Goal: Information Seeking & Learning: Learn about a topic

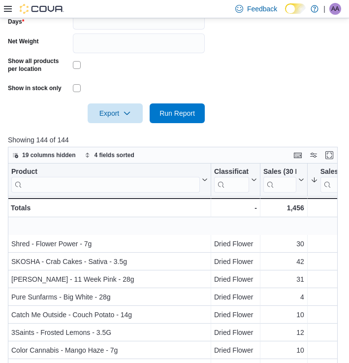
scroll to position [40, 0]
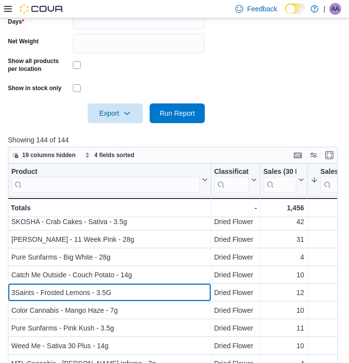
click at [103, 289] on div "3Saints - Frosted Lemons - 3.5G" at bounding box center [109, 292] width 196 height 12
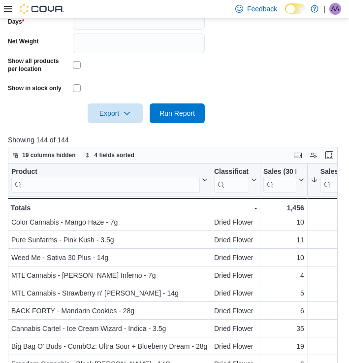
scroll to position [130, 0]
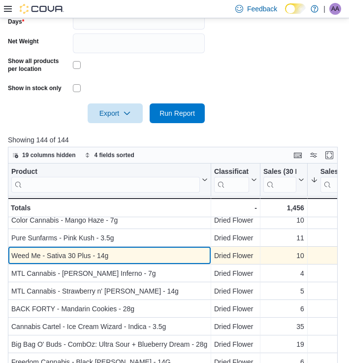
click at [105, 256] on div "Weed Me - Sativa 30 Plus - 14g" at bounding box center [109, 256] width 196 height 12
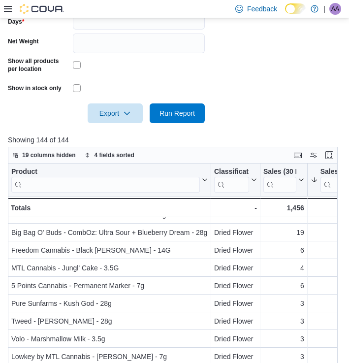
scroll to position [242, 19]
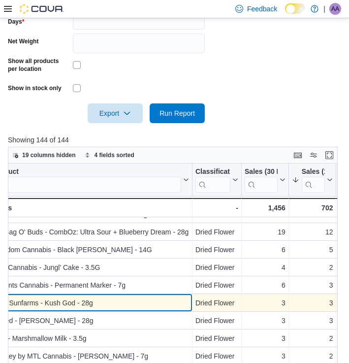
click at [154, 296] on div "Pure Sunfarms - Kush God - 28g - Product, column 1, row 19" at bounding box center [90, 303] width 203 height 18
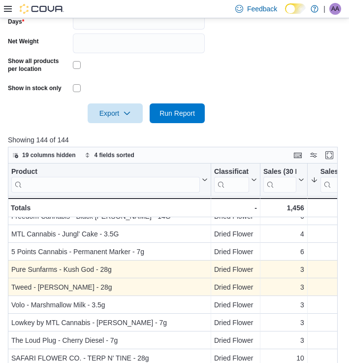
scroll to position [285, 0]
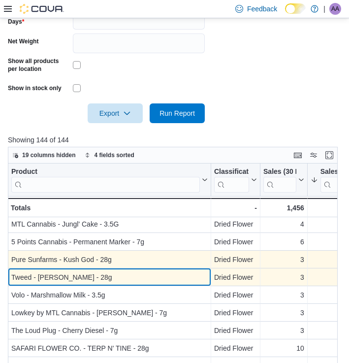
click at [160, 279] on div "Tweed - [PERSON_NAME] - 28g" at bounding box center [109, 277] width 196 height 12
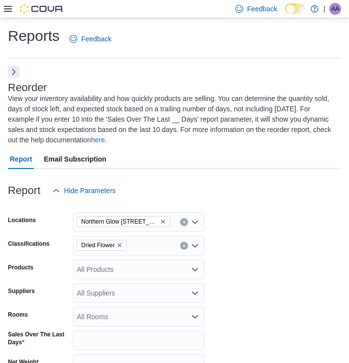
scroll to position [0, 0]
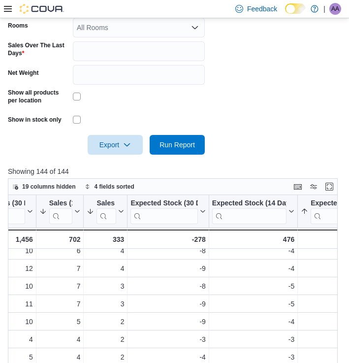
scroll to position [160, 0]
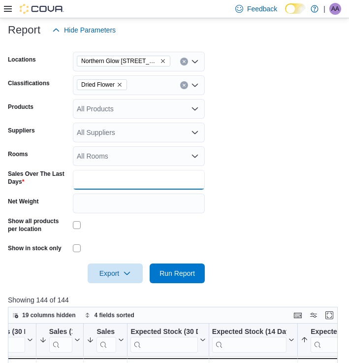
click at [103, 181] on input "**" at bounding box center [139, 180] width 132 height 20
click at [122, 82] on icon "Remove Dried Flower from selection in this group" at bounding box center [120, 85] width 6 height 6
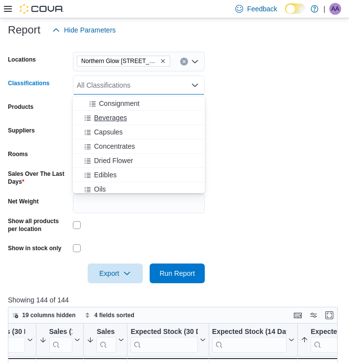
scroll to position [209, 0]
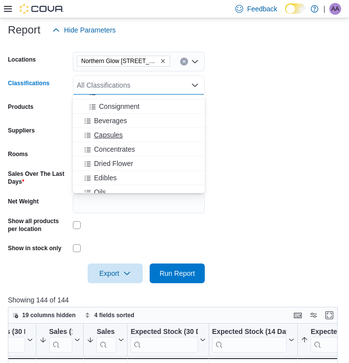
click at [123, 136] on div "Capsules" at bounding box center [139, 135] width 120 height 10
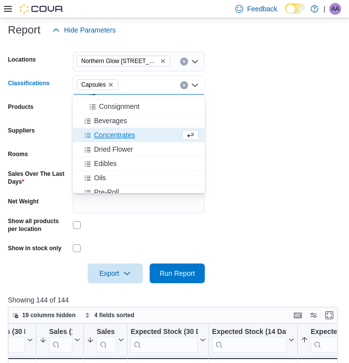
click at [258, 260] on div at bounding box center [174, 259] width 333 height 8
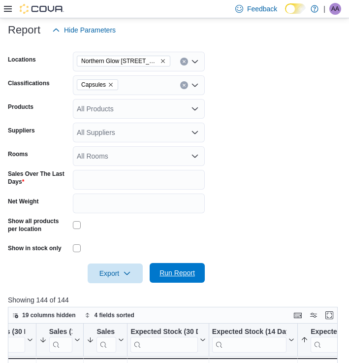
click at [189, 272] on span "Run Report" at bounding box center [176, 273] width 35 height 10
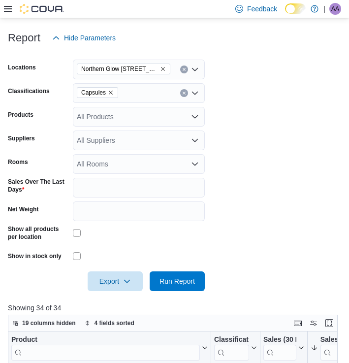
scroll to position [176, 0]
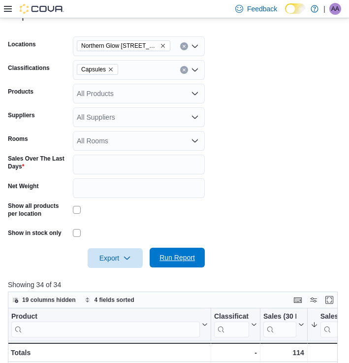
click at [173, 253] on span "Run Report" at bounding box center [176, 258] width 35 height 10
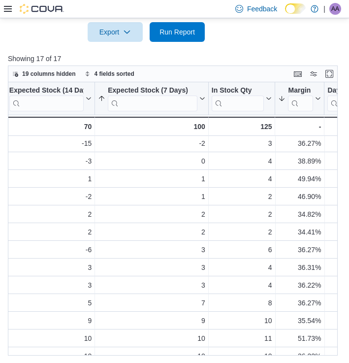
scroll to position [2, 475]
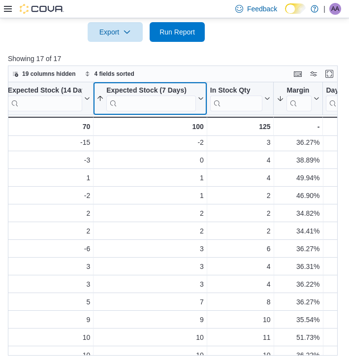
click at [199, 100] on icon at bounding box center [200, 98] width 8 height 6
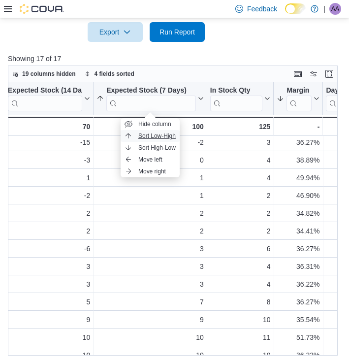
click at [151, 139] on span "Sort Low-High" at bounding box center [156, 136] width 37 height 8
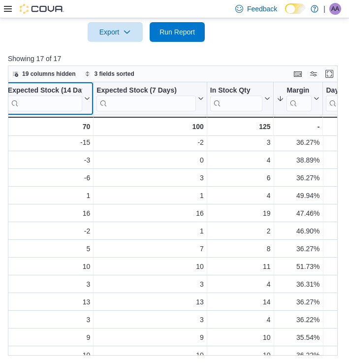
click at [87, 99] on icon at bounding box center [86, 98] width 8 height 6
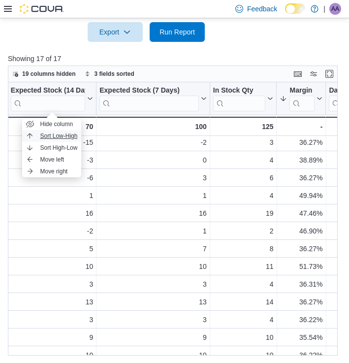
click at [61, 134] on span "Sort Low-High" at bounding box center [58, 136] width 37 height 8
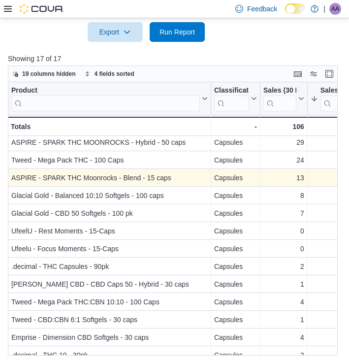
scroll to position [2, 0]
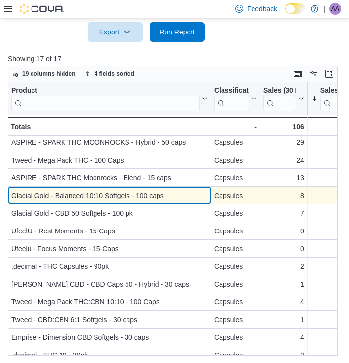
click at [152, 190] on div "Glacial Gold - Balanced 10:10 Softgels - 100 caps" at bounding box center [109, 196] width 196 height 12
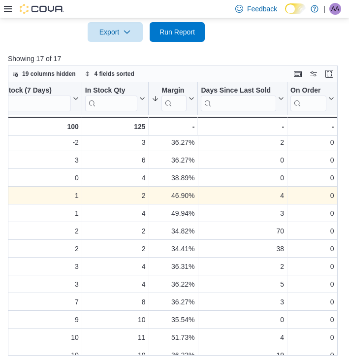
scroll to position [2, 601]
click at [136, 197] on div "2" at bounding box center [115, 196] width 61 height 12
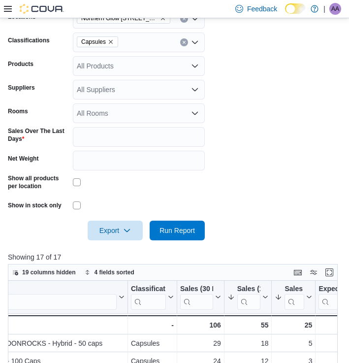
scroll to position [131, 0]
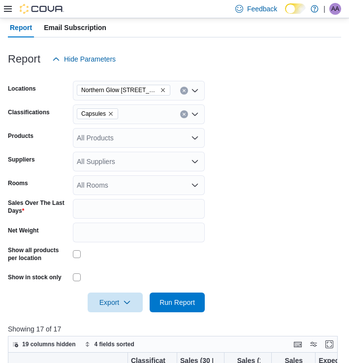
click at [114, 114] on icon "Remove Capsules from selection in this group" at bounding box center [111, 114] width 6 height 6
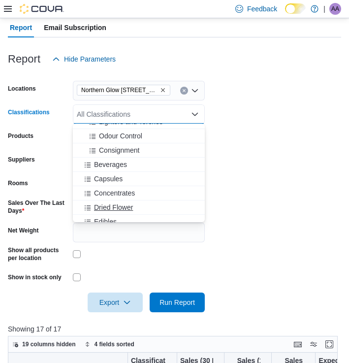
scroll to position [223, 0]
click at [116, 192] on span "Edibles" at bounding box center [105, 193] width 23 height 10
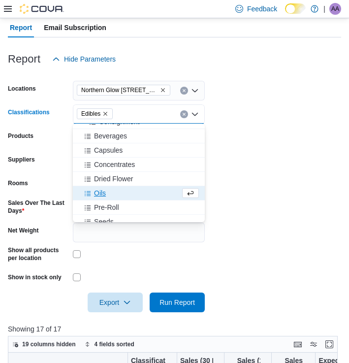
click at [227, 234] on form "Locations [GEOGRAPHIC_DATA] [STREET_ADDRESS][PERSON_NAME] Classifications Edibl…" at bounding box center [174, 190] width 333 height 243
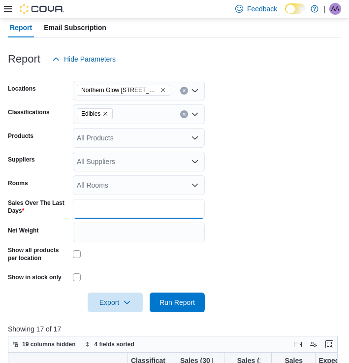
click at [122, 208] on input "**" at bounding box center [139, 209] width 132 height 20
click at [252, 254] on form "Locations [GEOGRAPHIC_DATA] [STREET_ADDRESS][PERSON_NAME] Classifications Edibl…" at bounding box center [174, 190] width 333 height 243
click at [120, 201] on input "**" at bounding box center [139, 209] width 132 height 20
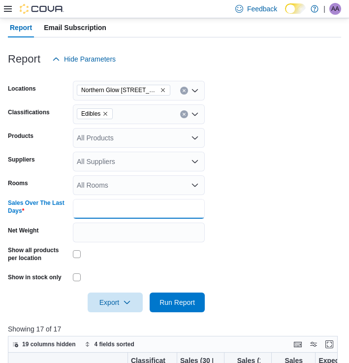
click at [120, 201] on input "**" at bounding box center [139, 209] width 132 height 20
type input "*"
click at [285, 238] on form "Locations [GEOGRAPHIC_DATA] [STREET_ADDRESS][PERSON_NAME] Classifications Edibl…" at bounding box center [174, 190] width 333 height 243
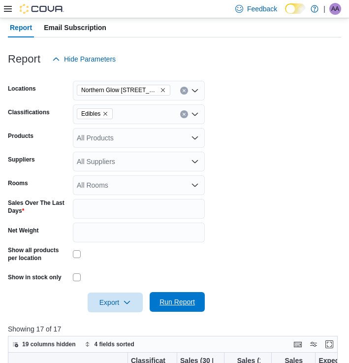
click at [194, 293] on span "Run Report" at bounding box center [177, 302] width 43 height 20
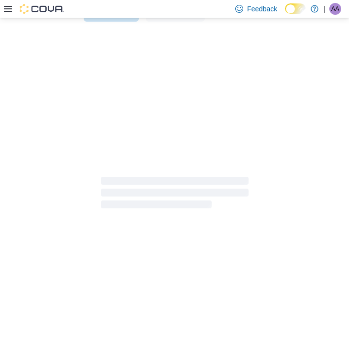
scroll to position [421, 0]
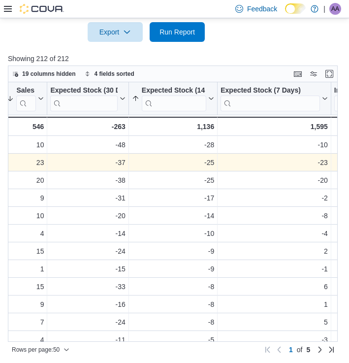
scroll to position [0, 361]
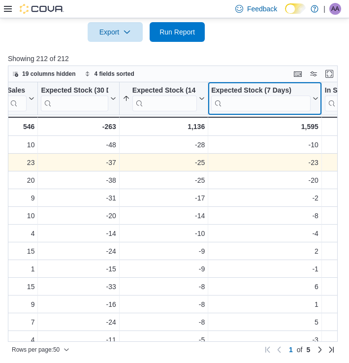
click at [315, 95] on button "Expected Stock (7 Days)" at bounding box center [264, 98] width 107 height 25
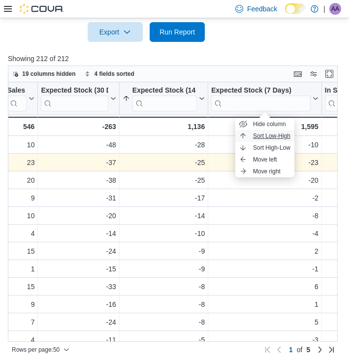
click at [267, 138] on span "Sort Low-High" at bounding box center [271, 136] width 37 height 8
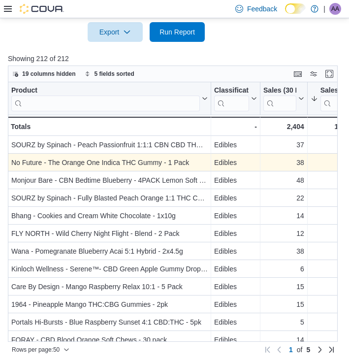
scroll to position [0, 0]
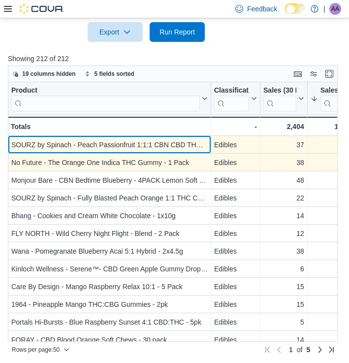
click at [190, 147] on div "SOURZ by Spinach - Peach Passionfruit 1:1:1 CBN CBD THC Gummies - 5 PACK" at bounding box center [109, 145] width 196 height 12
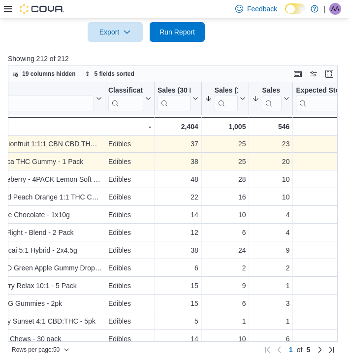
scroll to position [2, 108]
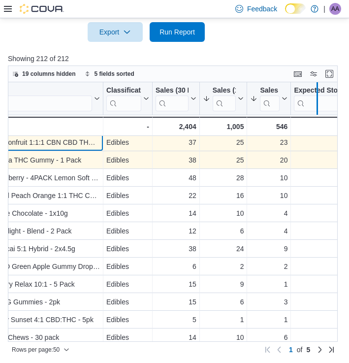
drag, startPoint x: 290, startPoint y: 86, endPoint x: 325, endPoint y: 87, distance: 35.0
click at [321, 87] on div at bounding box center [317, 98] width 8 height 32
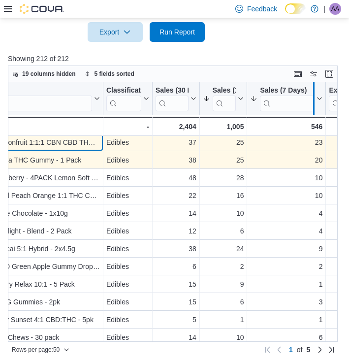
drag, startPoint x: 325, startPoint y: 87, endPoint x: 302, endPoint y: 89, distance: 23.7
click at [310, 89] on div at bounding box center [314, 98] width 8 height 32
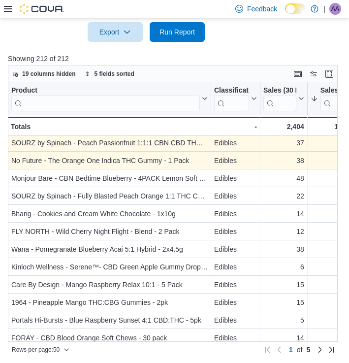
scroll to position [2, 0]
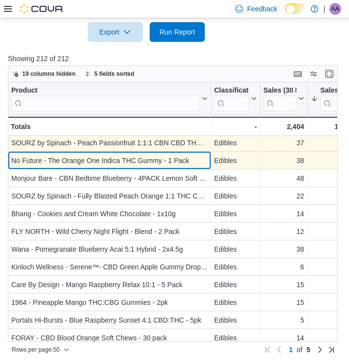
click at [150, 163] on div "No Future - The Orange One Indica THC Gummy - 1 Pack" at bounding box center [109, 161] width 196 height 12
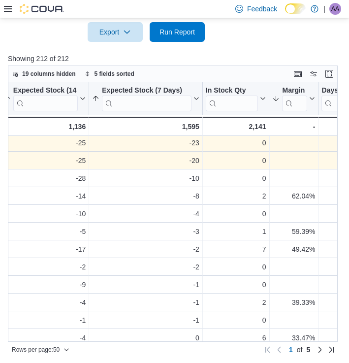
scroll to position [2, 474]
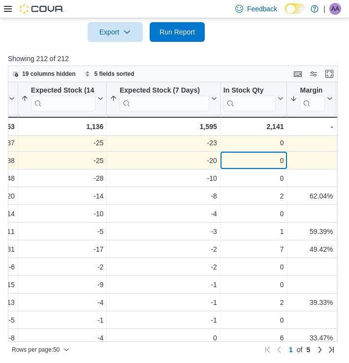
click at [241, 159] on div "0" at bounding box center [253, 161] width 61 height 12
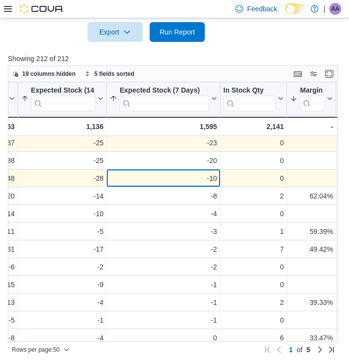
click at [170, 180] on div "-10" at bounding box center [163, 178] width 107 height 12
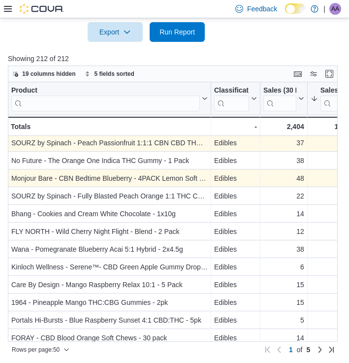
scroll to position [2, 0]
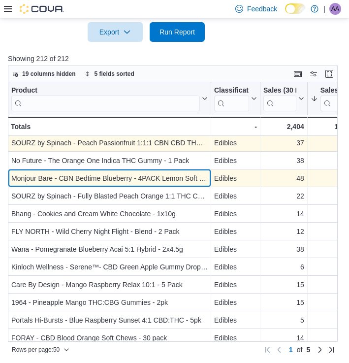
click at [201, 173] on div "Monjour Bare - CBN Bedtime Blueberry - 4PACK Lemon Soft Chews" at bounding box center [109, 178] width 196 height 12
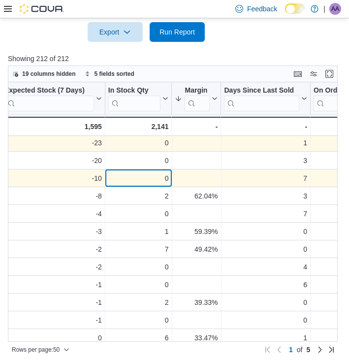
click at [151, 185] on div "0 - In Stock Qty, column 9, row 3" at bounding box center [138, 178] width 67 height 18
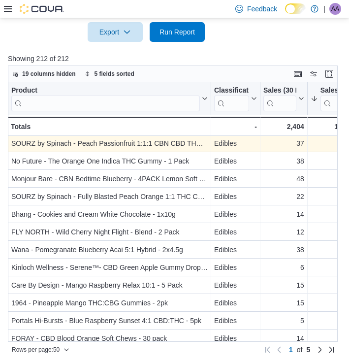
scroll to position [1, 0]
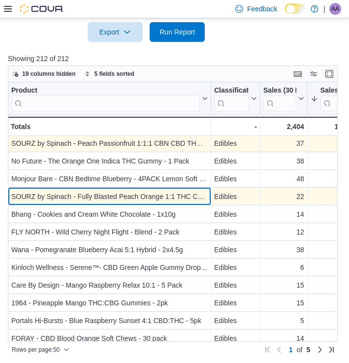
click at [105, 199] on div "SOURZ by Spinach - Fully Blasted Peach Orange 1:1 THC CBD Gummy - 1pk" at bounding box center [109, 196] width 196 height 12
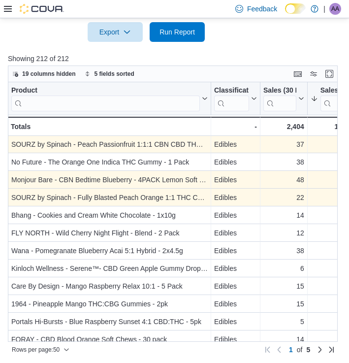
scroll to position [0, 0]
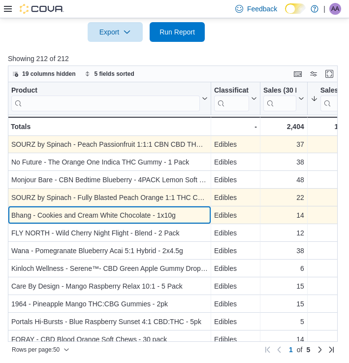
click at [129, 212] on div "Bhang - Cookies and Cream White Chocolate - 1x10g" at bounding box center [109, 215] width 196 height 12
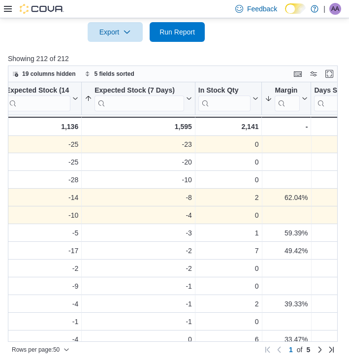
scroll to position [0, 500]
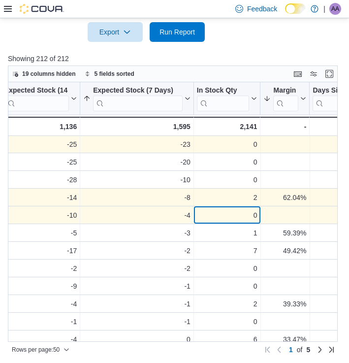
click at [251, 217] on div "0" at bounding box center [227, 215] width 61 height 12
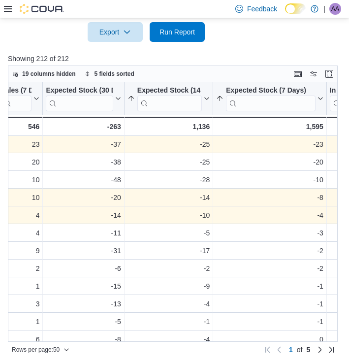
scroll to position [0, 369]
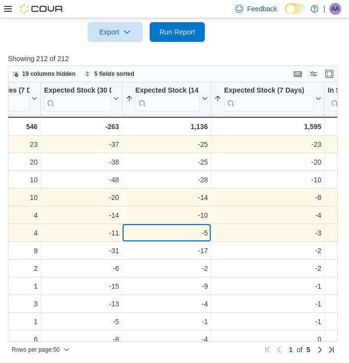
click at [146, 233] on div "-5" at bounding box center [167, 233] width 82 height 12
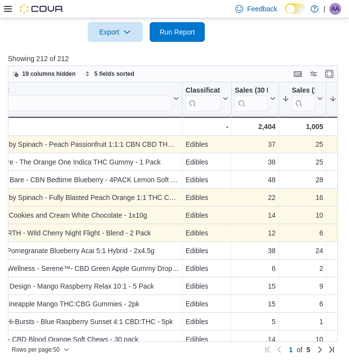
scroll to position [0, 35]
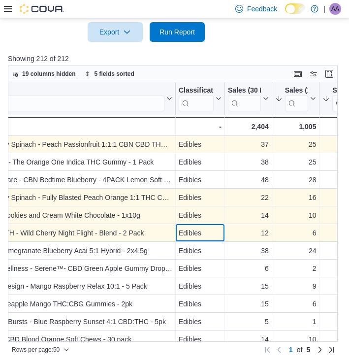
click at [203, 228] on div "Edibles" at bounding box center [200, 233] width 43 height 12
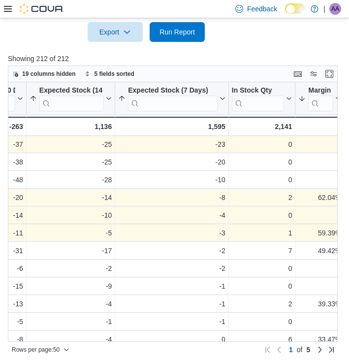
scroll to position [0, 15]
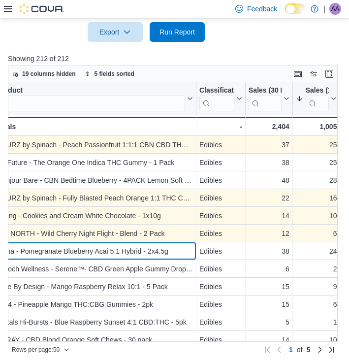
click at [172, 250] on div "Wana - Pomegranate Blueberry Acai 5:1 Hybrid - 2x4.5g" at bounding box center [95, 251] width 196 height 12
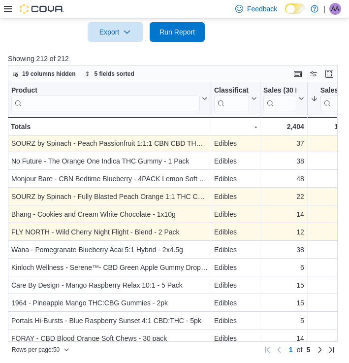
scroll to position [1, 0]
click at [275, 279] on div "15" at bounding box center [283, 285] width 41 height 12
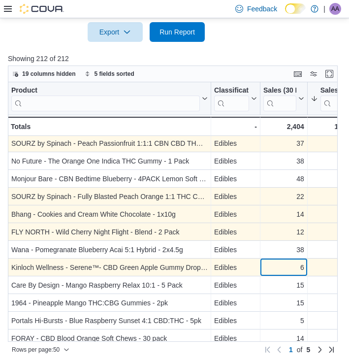
click at [278, 268] on div "6" at bounding box center [283, 267] width 41 height 12
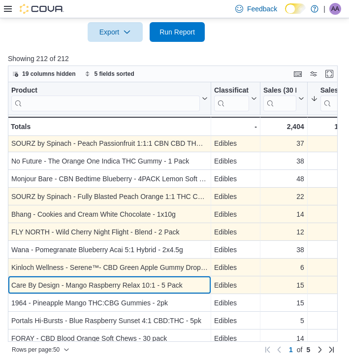
click at [173, 287] on div "Care By Design - Mango Raspberry Relax 10:1 - 5 Pack" at bounding box center [109, 285] width 196 height 12
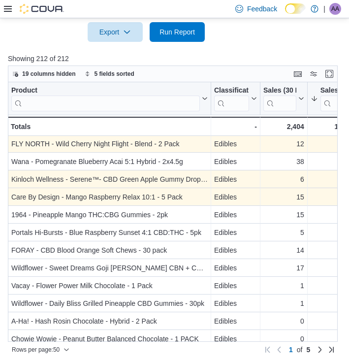
scroll to position [93, 0]
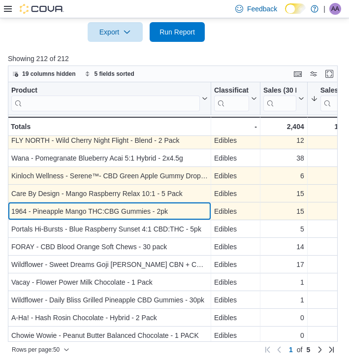
click at [180, 211] on div "1964 - Pineapple Mango THC:CBG Gummies - 2pk" at bounding box center [109, 211] width 196 height 12
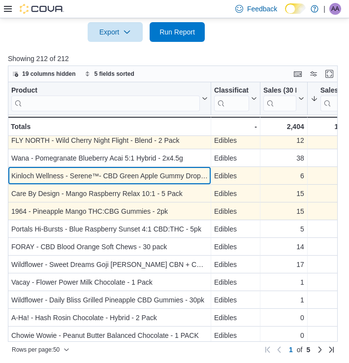
click at [185, 182] on div "Kinloch Wellness - Serene™- CBD Green Apple Gummy Drop - 30 Pack - Product, col…" at bounding box center [109, 176] width 203 height 18
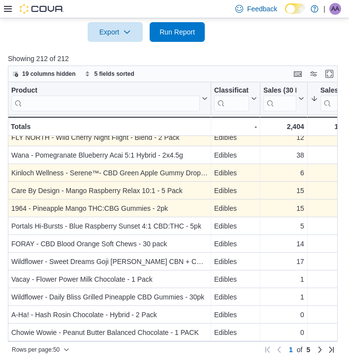
scroll to position [96, 0]
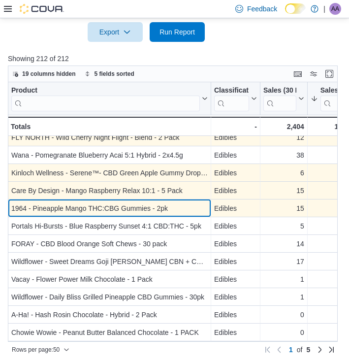
click at [171, 212] on div "1964 - Pineapple Mango THC:CBG Gummies - 2pk" at bounding box center [109, 208] width 196 height 12
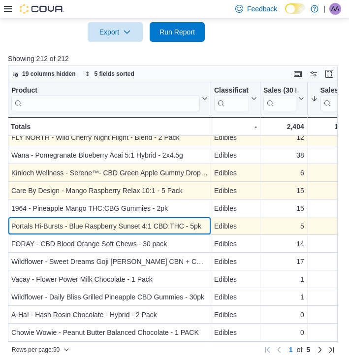
click at [169, 225] on div "Portals Hi-Bursts - Blue Raspberry Sunset 4:1 CBD:THC - 5pk" at bounding box center [109, 226] width 196 height 12
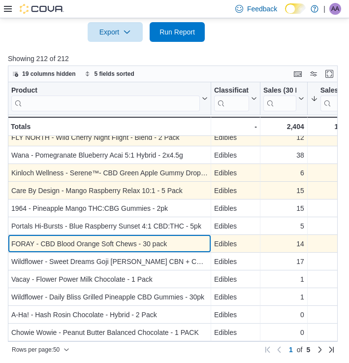
click at [173, 249] on div "FORAY - CBD Blood Orange Soft Chews - 30 pack" at bounding box center [109, 244] width 196 height 12
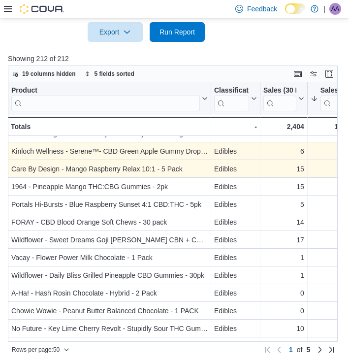
scroll to position [118, 0]
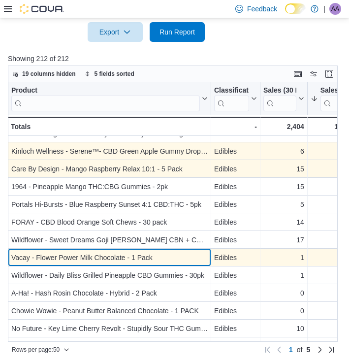
click at [157, 259] on div "Vacay - Flower Power Milk Chocolate - 1 Pack" at bounding box center [109, 258] width 196 height 12
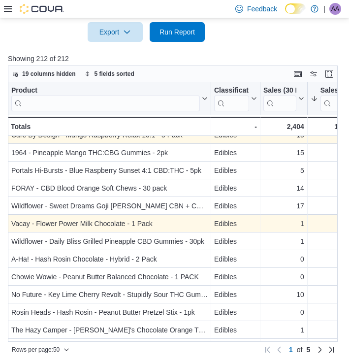
scroll to position [154, 0]
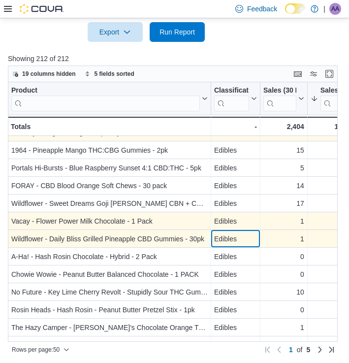
click at [253, 243] on div "Edibles" at bounding box center [235, 239] width 43 height 12
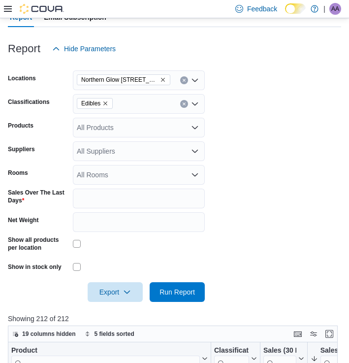
scroll to position [126, 0]
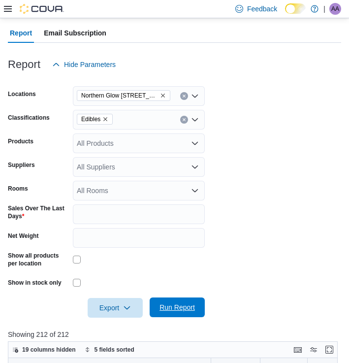
click at [167, 303] on span "Run Report" at bounding box center [176, 307] width 35 height 10
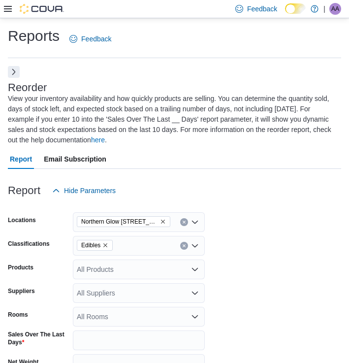
click at [108, 242] on icon "Remove Edibles from selection in this group" at bounding box center [105, 245] width 6 height 6
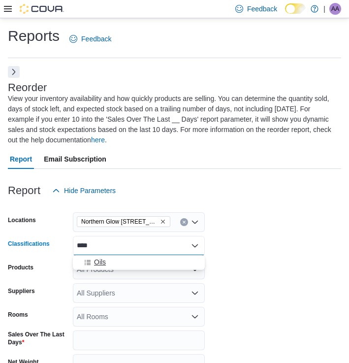
type input "****"
click at [120, 266] on div "Oils" at bounding box center [139, 262] width 120 height 10
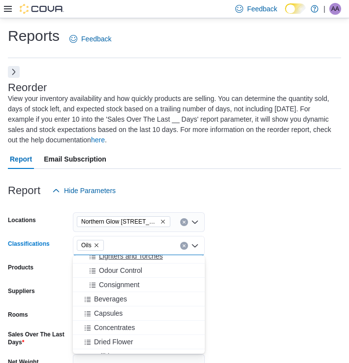
scroll to position [213, 0]
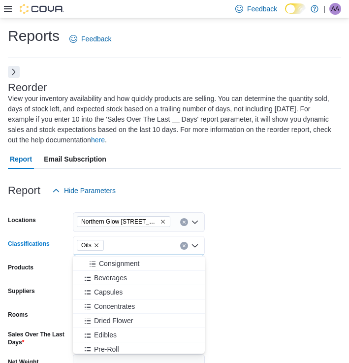
click at [304, 269] on form "Locations [GEOGRAPHIC_DATA] [STREET_ADDRESS][PERSON_NAME] Classifications Oils …" at bounding box center [174, 321] width 333 height 243
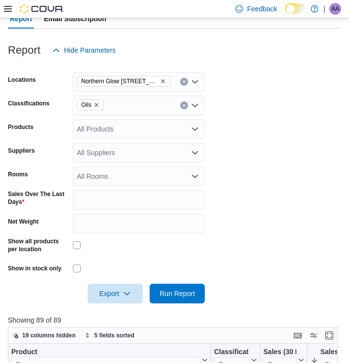
scroll to position [218, 0]
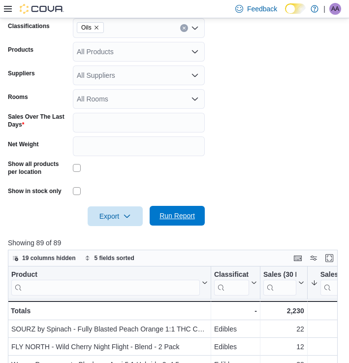
click at [196, 207] on span "Run Report" at bounding box center [177, 216] width 43 height 20
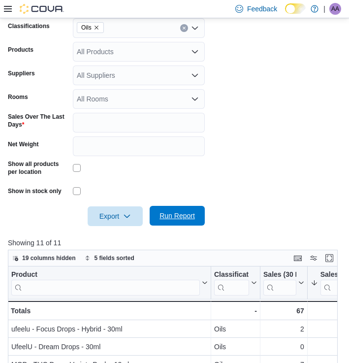
click at [192, 217] on span "Run Report" at bounding box center [176, 216] width 35 height 10
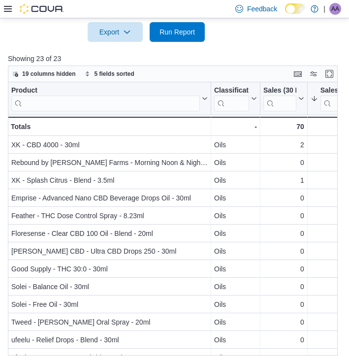
scroll to position [0, 0]
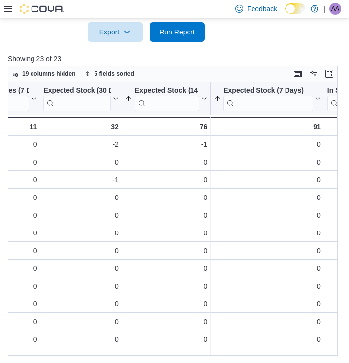
scroll to position [0, 371]
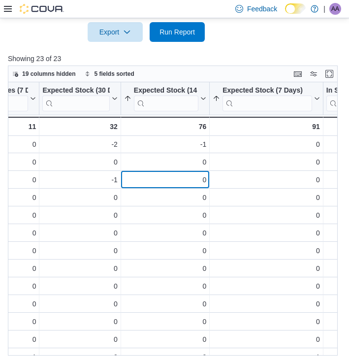
click at [145, 174] on div "0" at bounding box center [165, 180] width 82 height 12
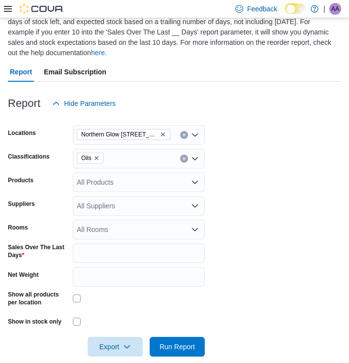
scroll to position [156, 0]
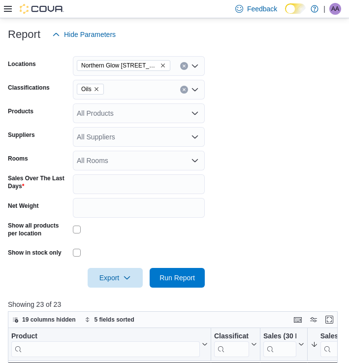
click at [73, 247] on div at bounding box center [139, 252] width 132 height 15
click at [87, 183] on input "*" at bounding box center [139, 184] width 132 height 20
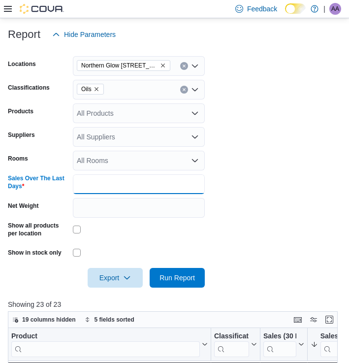
type input "**"
click at [253, 246] on form "Locations [GEOGRAPHIC_DATA] [STREET_ADDRESS][PERSON_NAME] Classifications Oils …" at bounding box center [174, 165] width 333 height 243
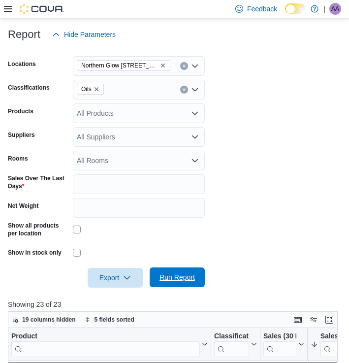
click at [182, 273] on span "Run Report" at bounding box center [176, 277] width 35 height 10
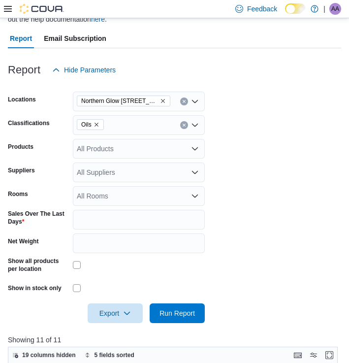
scroll to position [99, 0]
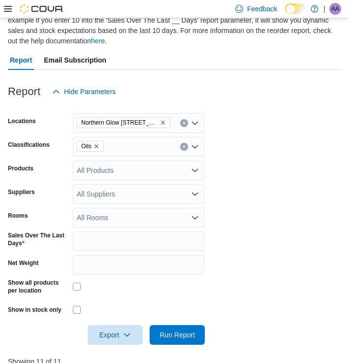
click at [98, 147] on icon "Remove Oils from selection in this group" at bounding box center [97, 146] width 6 height 6
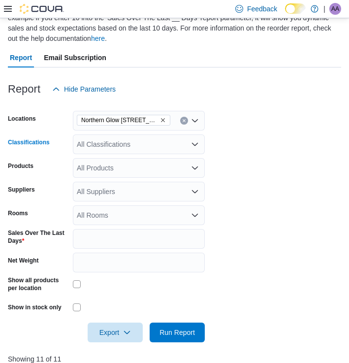
scroll to position [102, 0]
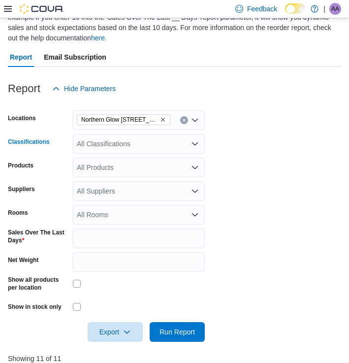
click at [127, 144] on div "All Classifications Combo box. Selected. Combo box input. All Classifications. …" at bounding box center [139, 144] width 132 height 20
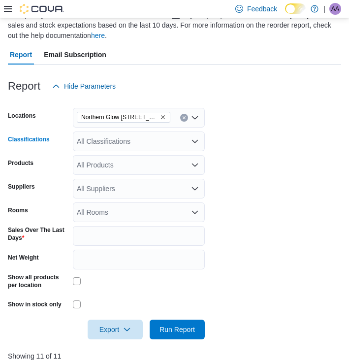
scroll to position [105, 0]
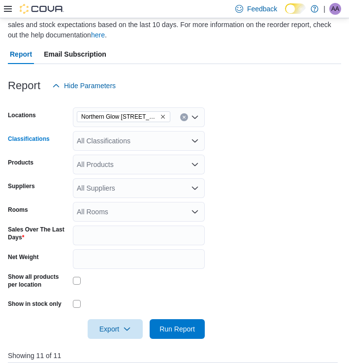
click at [194, 142] on icon "Open list of options" at bounding box center [195, 141] width 8 height 8
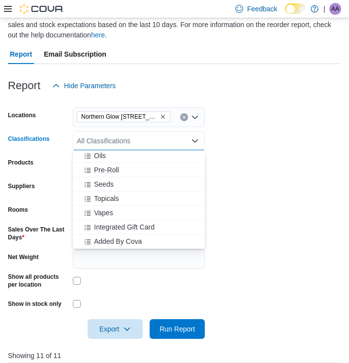
scroll to position [301, 0]
click at [114, 210] on div "Vapes" at bounding box center [139, 213] width 120 height 10
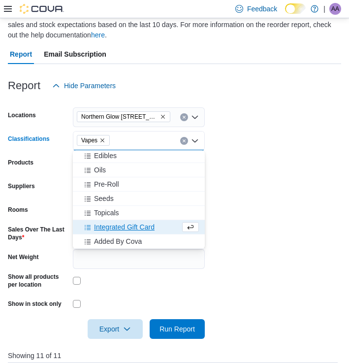
scroll to position [287, 0]
click at [226, 176] on form "Locations [GEOGRAPHIC_DATA] [STREET_ADDRESS][PERSON_NAME] Classifications Vapes…" at bounding box center [174, 216] width 333 height 243
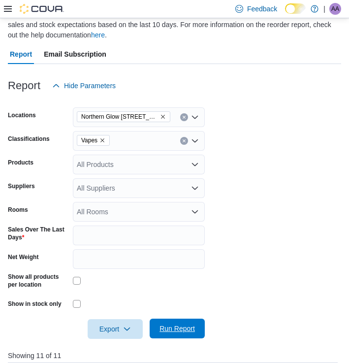
click at [172, 328] on span "Run Report" at bounding box center [176, 328] width 35 height 10
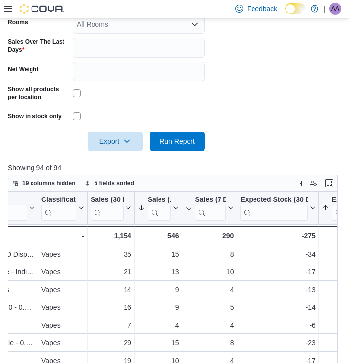
scroll to position [0, 173]
click at [164, 144] on span "Run Report" at bounding box center [176, 141] width 35 height 10
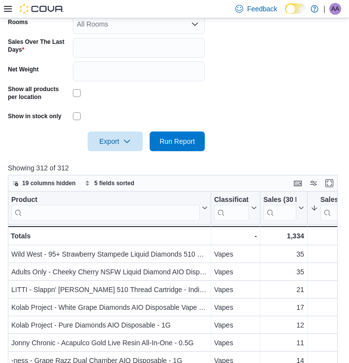
click at [250, 127] on div at bounding box center [174, 128] width 333 height 8
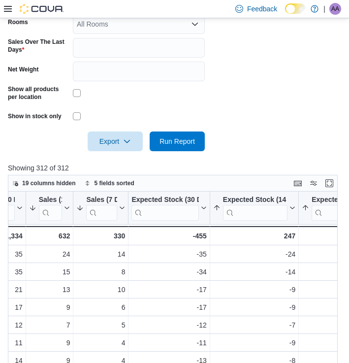
scroll to position [0, 276]
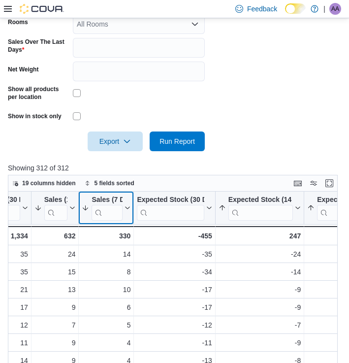
click at [127, 206] on icon at bounding box center [127, 208] width 8 height 6
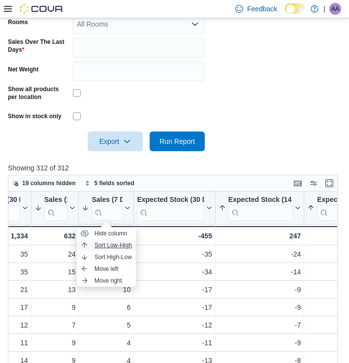
click at [110, 245] on span "Sort Low-High" at bounding box center [113, 245] width 37 height 8
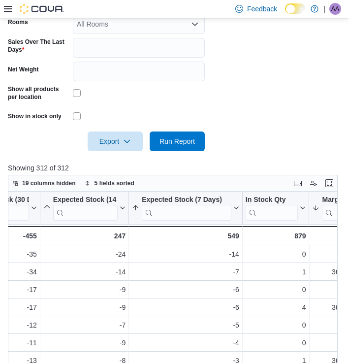
scroll to position [0, 450]
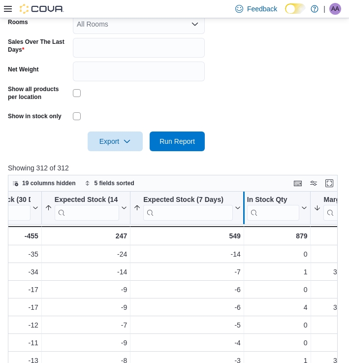
click at [241, 205] on div at bounding box center [244, 207] width 8 height 32
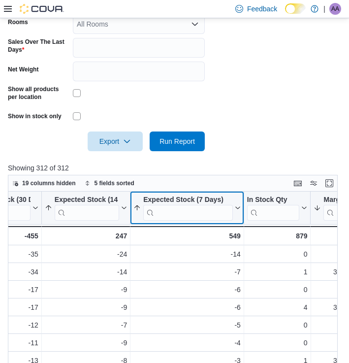
click at [238, 207] on icon at bounding box center [237, 208] width 8 height 6
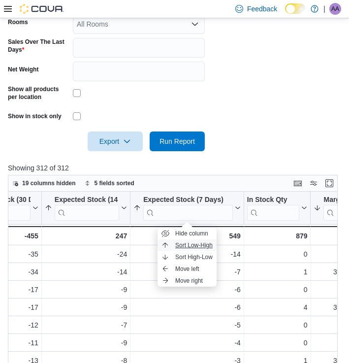
click at [208, 242] on span "Sort Low-High" at bounding box center [193, 245] width 37 height 8
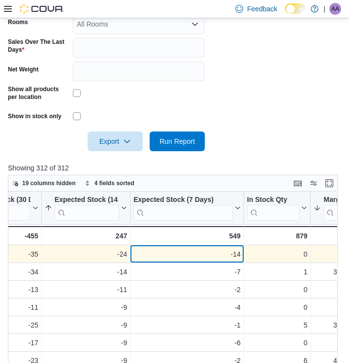
click at [190, 254] on div "-14" at bounding box center [186, 254] width 107 height 12
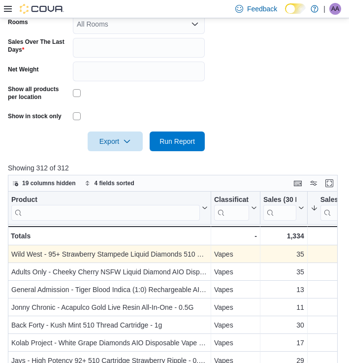
scroll to position [0, 0]
click at [279, 251] on div "35" at bounding box center [283, 254] width 41 height 12
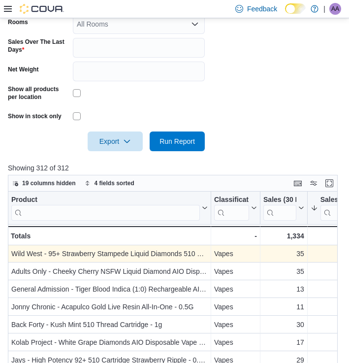
scroll to position [0, 0]
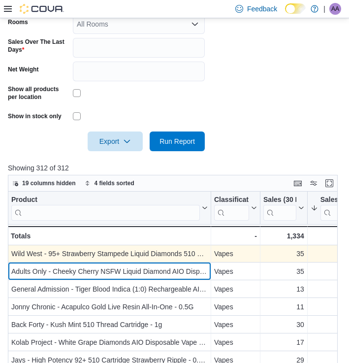
click at [163, 273] on div "Adults Only - Cheeky Cherry NSFW Liquid Diamond AIO Disposable Vape - 1G" at bounding box center [109, 271] width 196 height 12
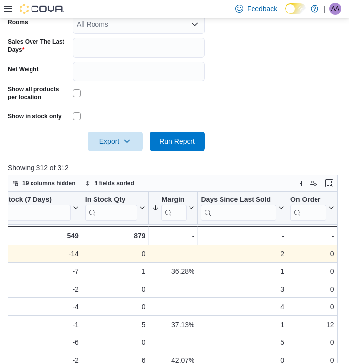
scroll to position [0, 612]
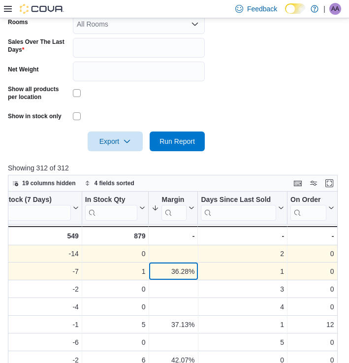
click at [163, 273] on div "36.28%" at bounding box center [173, 271] width 43 height 12
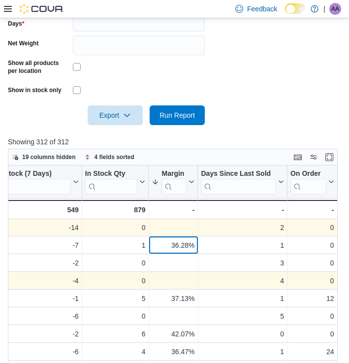
scroll to position [319, 0]
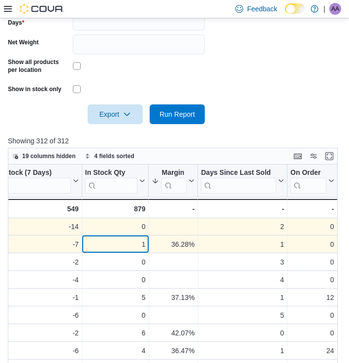
click at [138, 243] on div "1" at bounding box center [115, 244] width 61 height 12
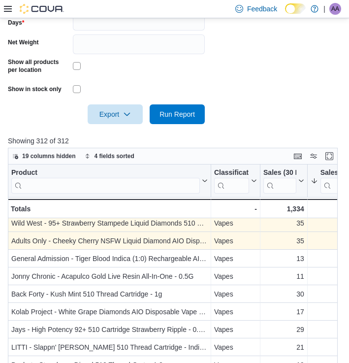
scroll to position [4, 0]
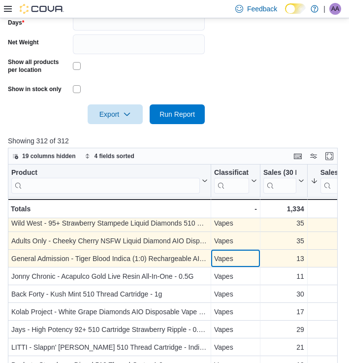
click at [243, 254] on div "Vapes" at bounding box center [235, 259] width 43 height 12
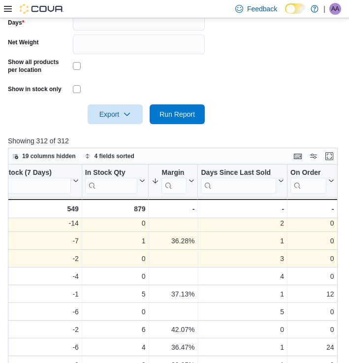
scroll to position [4, 612]
click at [280, 257] on div "3" at bounding box center [242, 259] width 83 height 12
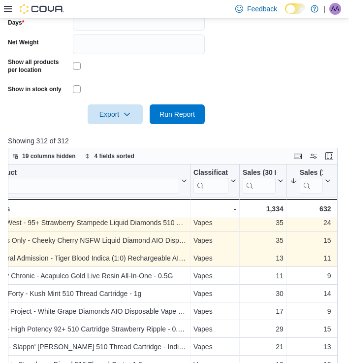
scroll to position [4, 19]
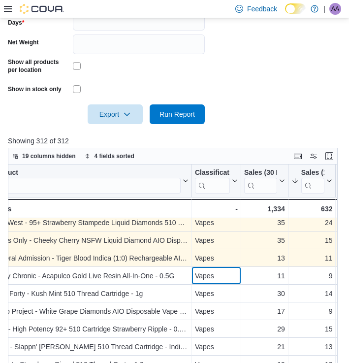
click at [198, 275] on div "Vapes" at bounding box center [216, 276] width 43 height 12
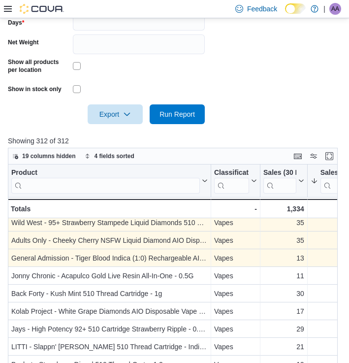
scroll to position [4, 0]
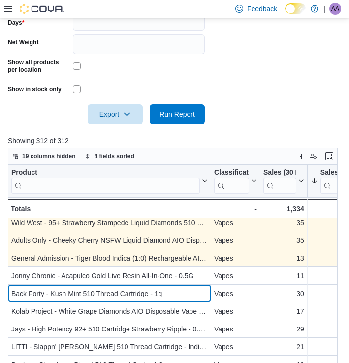
click at [170, 291] on div "Back Forty - Kush Mint 510 Thread Cartridge - 1g" at bounding box center [109, 293] width 196 height 12
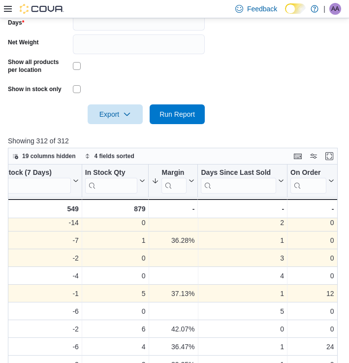
scroll to position [4, 612]
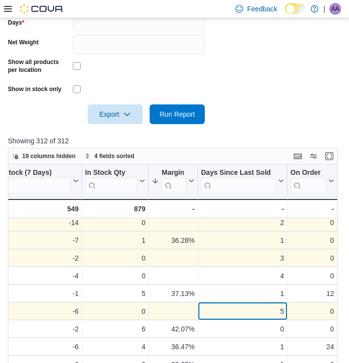
click at [235, 313] on div "5" at bounding box center [242, 311] width 83 height 12
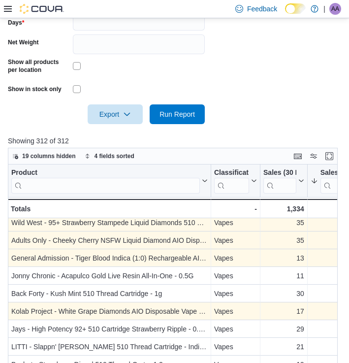
scroll to position [4, 0]
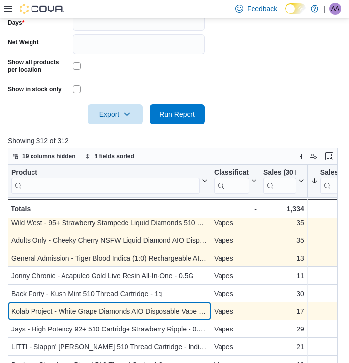
click at [170, 309] on div "Kolab Project - White Grape Diamonds AIO Disposable Vape - 1g" at bounding box center [109, 311] width 196 height 12
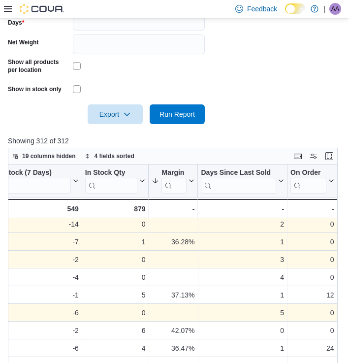
scroll to position [3, 612]
click at [224, 331] on div "0" at bounding box center [242, 330] width 83 height 12
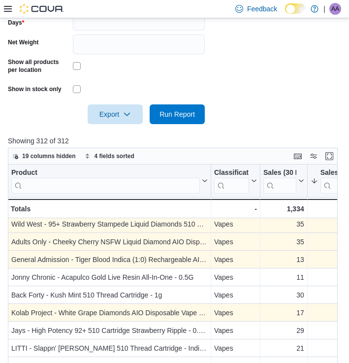
scroll to position [3, 0]
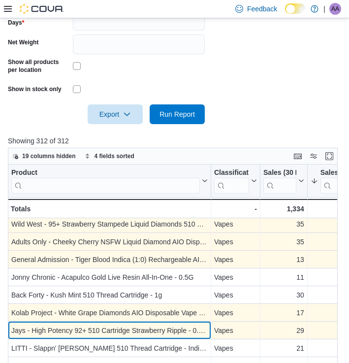
click at [190, 333] on div "Jays - High Potency 92+ 510 Cartridge Strawberry Ripple - 0.95g" at bounding box center [109, 330] width 196 height 12
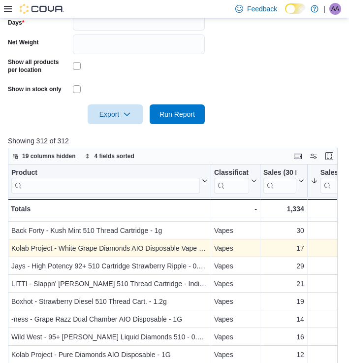
scroll to position [76, 0]
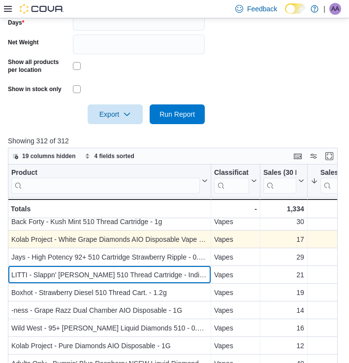
click at [181, 270] on div "LITTI - Slappn' [PERSON_NAME] 510 Thread Cartridge - Indica - 1g" at bounding box center [109, 275] width 196 height 12
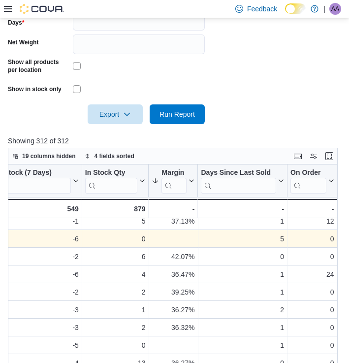
scroll to position [77, 612]
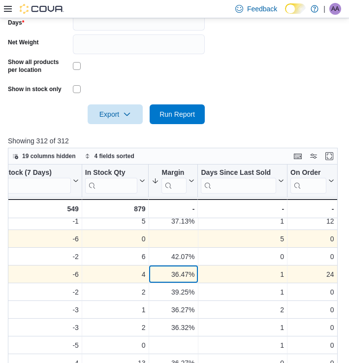
click at [181, 270] on div "36.47%" at bounding box center [173, 274] width 43 height 12
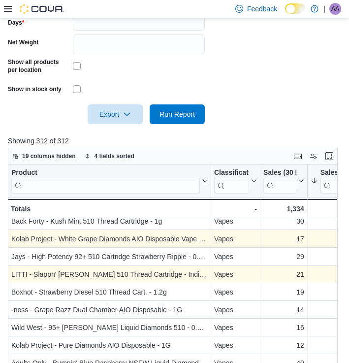
scroll to position [77, 0]
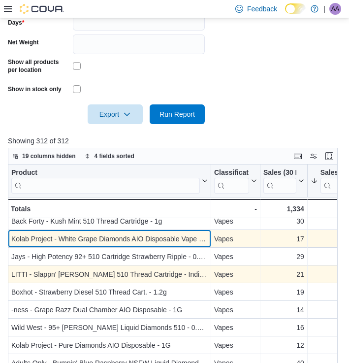
click at [199, 242] on div "Kolab Project - White Grape Diamonds AIO Disposable Vape - 1g" at bounding box center [109, 239] width 196 height 12
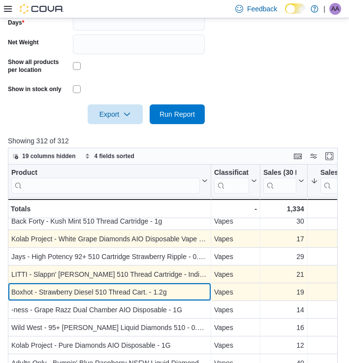
click at [173, 291] on div "Boxhot - Strawberry Diesel 510 Thread Cart. - 1.2g" at bounding box center [109, 292] width 196 height 12
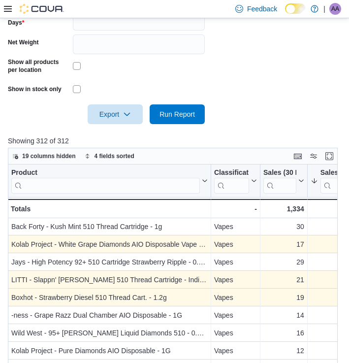
scroll to position [71, 0]
click at [308, 299] on div "10 - Sales (14 Days), column 4, row 9" at bounding box center [332, 297] width 48 height 18
click at [311, 299] on div "10" at bounding box center [331, 297] width 41 height 12
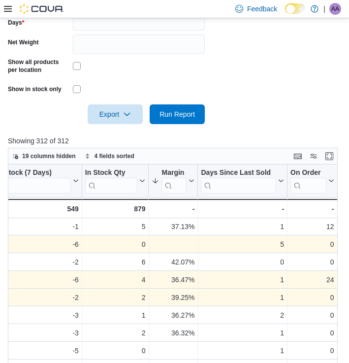
scroll to position [71, 612]
click at [267, 294] on div "1" at bounding box center [242, 297] width 83 height 12
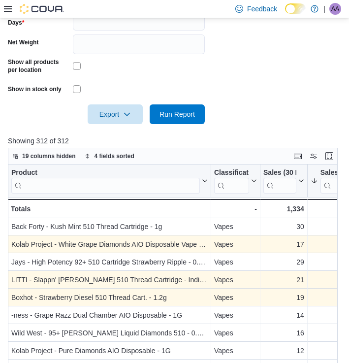
scroll to position [93, 0]
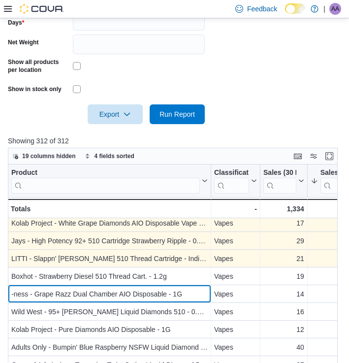
click at [162, 290] on div "-ness - Grape Razz Dual Chamber AIO Disposable - 1G" at bounding box center [109, 294] width 196 height 12
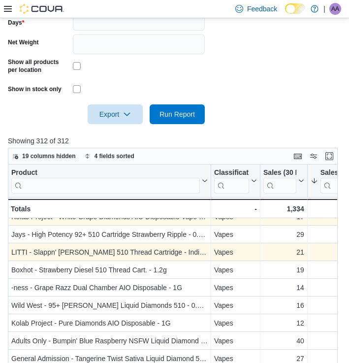
scroll to position [99, 0]
click at [216, 304] on div "Vapes" at bounding box center [235, 305] width 43 height 12
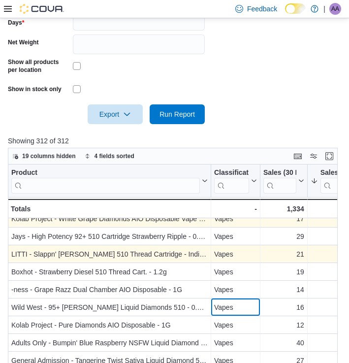
scroll to position [97, 0]
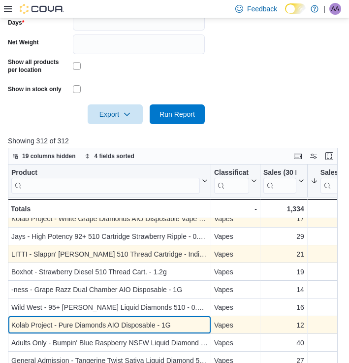
click at [174, 326] on div "Kolab Project - Pure Diamonds AIO Disposable - 1G" at bounding box center [109, 325] width 196 height 12
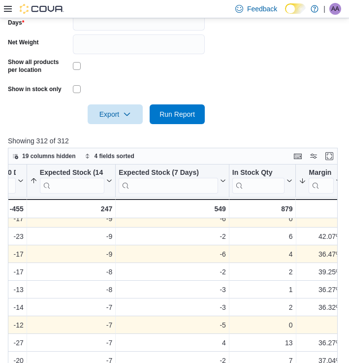
scroll to position [97, 465]
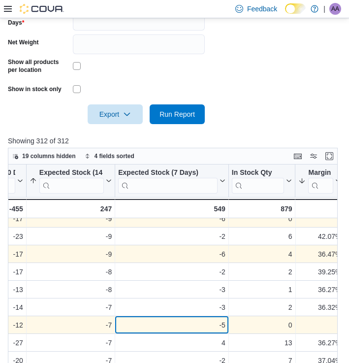
click at [206, 325] on div "-5" at bounding box center [171, 325] width 107 height 12
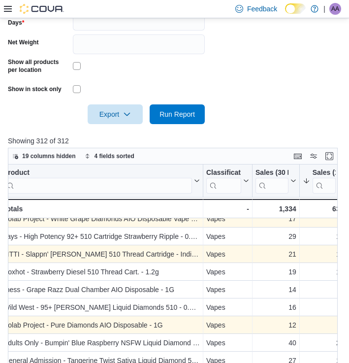
scroll to position [97, 7]
click at [206, 325] on div "Vapes - Classification, column 2, row 12" at bounding box center [228, 325] width 49 height 18
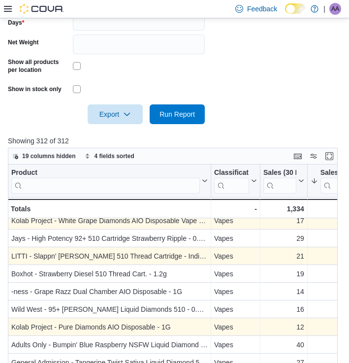
scroll to position [95, 0]
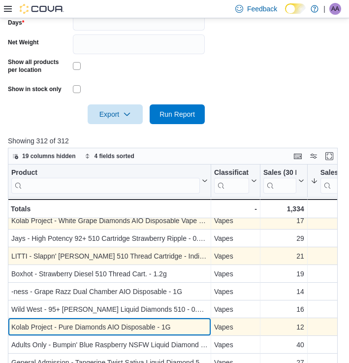
click at [195, 325] on div "Kolab Project - Pure Diamonds AIO Disposable - 1G" at bounding box center [109, 327] width 196 height 12
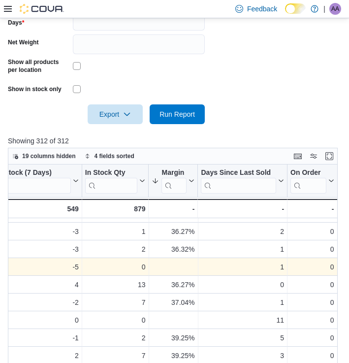
scroll to position [172, 612]
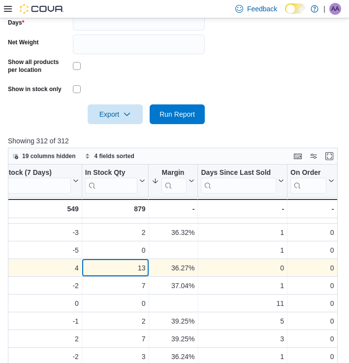
click at [127, 264] on div "13" at bounding box center [115, 268] width 61 height 12
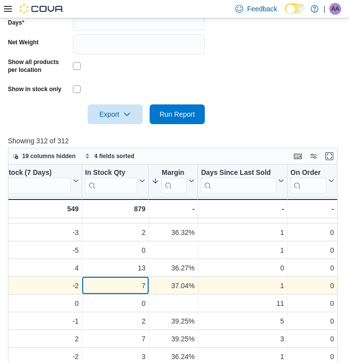
click at [125, 282] on div "7" at bounding box center [115, 286] width 61 height 12
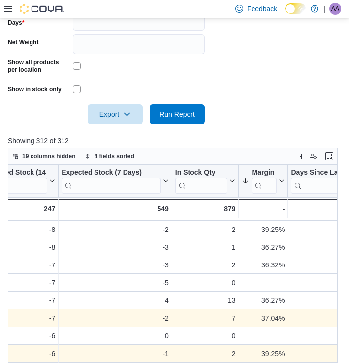
scroll to position [144, 522]
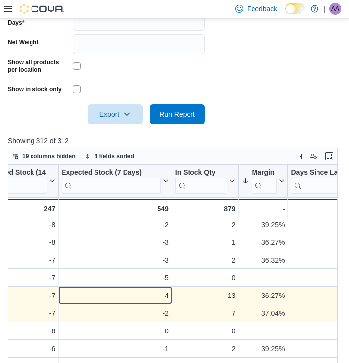
click at [153, 297] on div "4" at bounding box center [115, 295] width 107 height 12
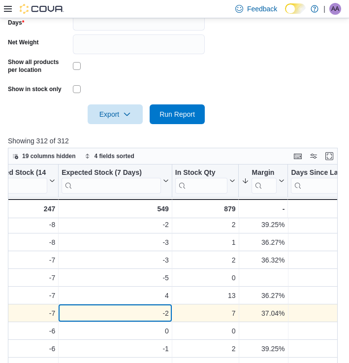
click at [153, 309] on div "-2" at bounding box center [115, 313] width 107 height 12
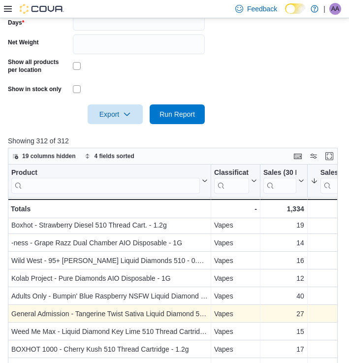
scroll to position [144, 0]
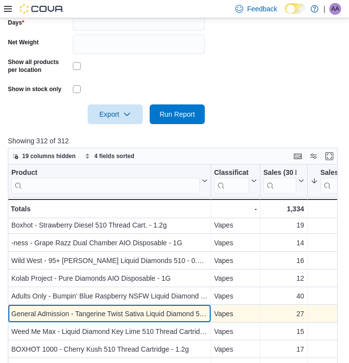
click at [153, 309] on div "General Admission - Tangerine Twist Sativa Liquid Diamond 510 Thread Cartridge …" at bounding box center [109, 314] width 196 height 12
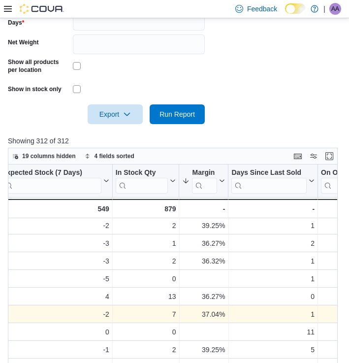
scroll to position [143, 591]
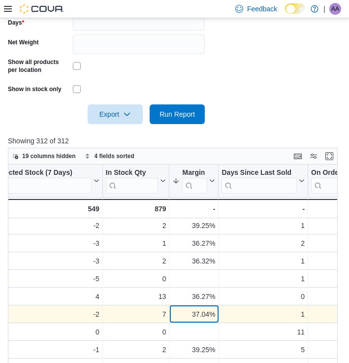
click at [203, 314] on div "37.04%" at bounding box center [194, 314] width 43 height 12
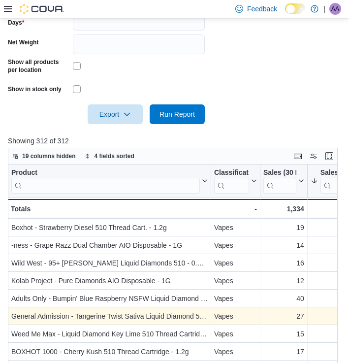
scroll to position [141, 0]
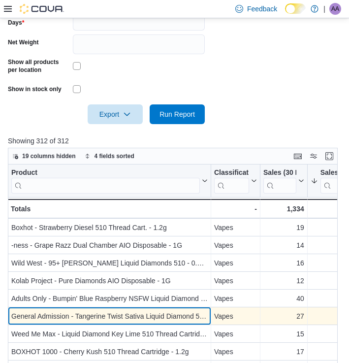
click at [133, 321] on div "General Admission - Tangerine Twist Sativa Liquid Diamond 510 Thread Cartridge …" at bounding box center [109, 316] width 196 height 12
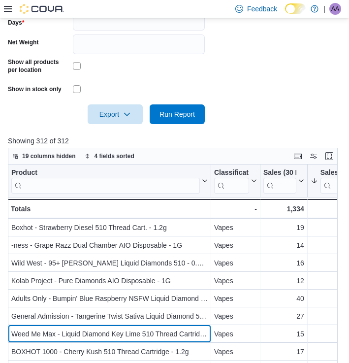
click at [154, 333] on div "Weed Me Max - Liquid Diamond Key Lime 510 Thread Cartridge - 1g" at bounding box center [109, 334] width 196 height 12
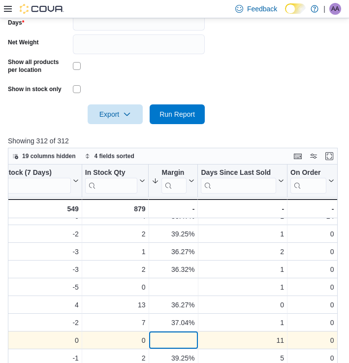
click at [154, 333] on div "- Margin, column 10, row 15" at bounding box center [173, 340] width 49 height 18
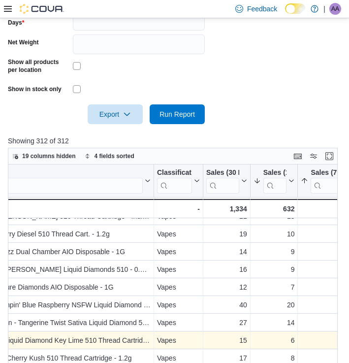
scroll to position [135, 56]
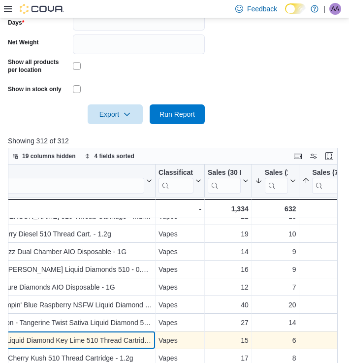
click at [137, 338] on div "Weed Me Max - Liquid Diamond Key Lime 510 Thread Cartridge - 1g" at bounding box center [54, 340] width 196 height 12
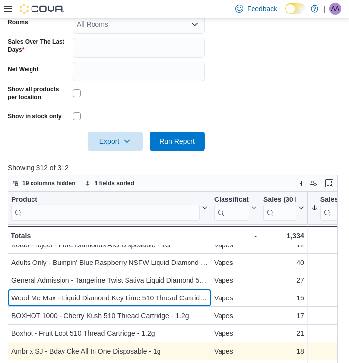
scroll to position [200, 0]
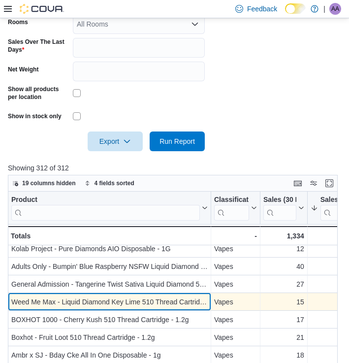
click at [157, 307] on div "Weed Me Max - Liquid Diamond Key Lime 510 Thread Cartridge - 1g" at bounding box center [109, 302] width 196 height 12
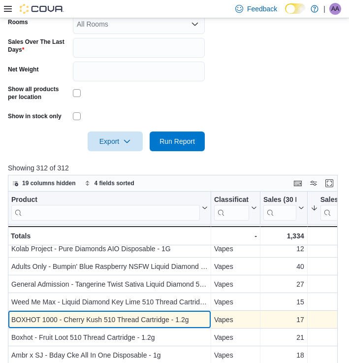
click at [200, 320] on div "BOXHOT 1000 - Cherry Kush 510 Thread Cartridge - 1.2g" at bounding box center [109, 320] width 196 height 12
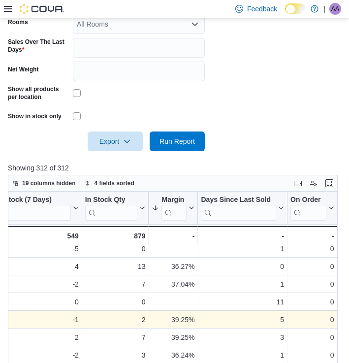
scroll to position [200, 612]
click at [200, 320] on div "5 - Days Since Last Sold, column 11, row 16" at bounding box center [243, 320] width 90 height 18
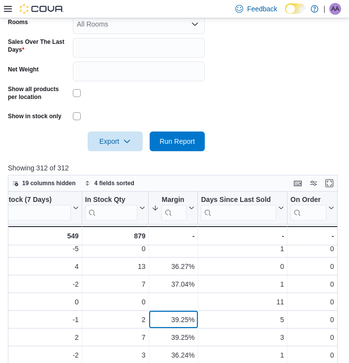
click at [178, 317] on div "39.25%" at bounding box center [173, 320] width 43 height 12
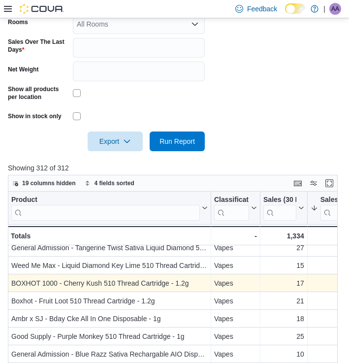
scroll to position [243, 0]
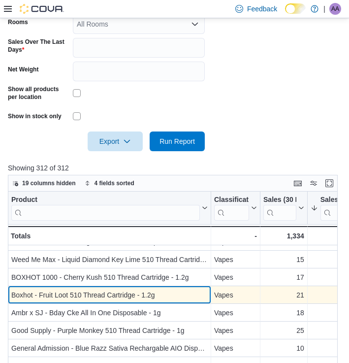
click at [181, 297] on div "Boxhot - Fruit Loot 510 Thread Cartridge - 1.2g" at bounding box center [109, 295] width 196 height 12
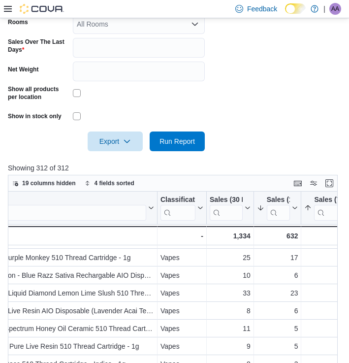
scroll to position [327, 54]
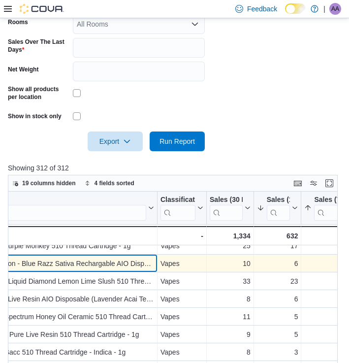
click at [124, 266] on div "General Admission - Blue Razz Sativa Rechargable AIO Disposable - 0.95g" at bounding box center [56, 263] width 196 height 12
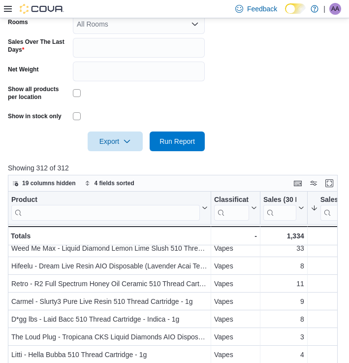
scroll to position [385, 0]
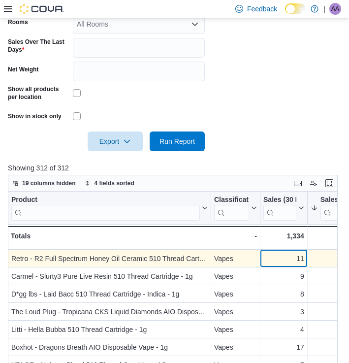
click at [282, 258] on div "11" at bounding box center [283, 259] width 41 height 12
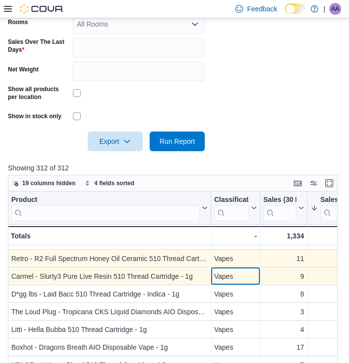
click at [260, 274] on div "Vapes - Classification, column 2, row 24" at bounding box center [235, 276] width 49 height 18
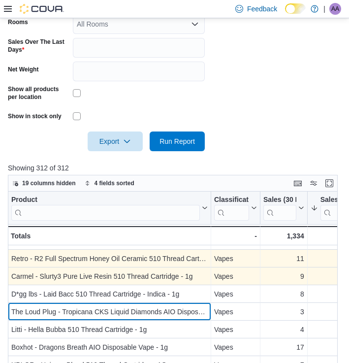
click at [126, 306] on div "The Loud Plug - Tropicana CKS Liquid Diamonds AIO Disposable" at bounding box center [109, 312] width 196 height 12
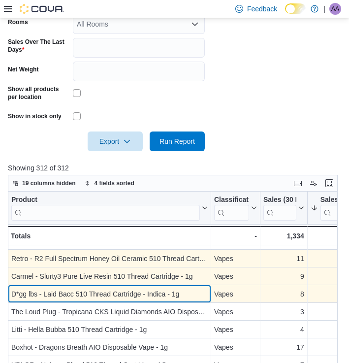
click at [143, 297] on div "D*gg lbs - Laid Bacc 510 Thread Cartridge - Indica - 1g" at bounding box center [109, 294] width 196 height 12
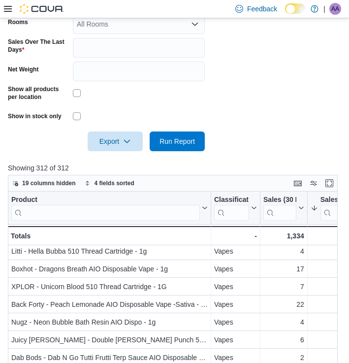
scroll to position [471, 0]
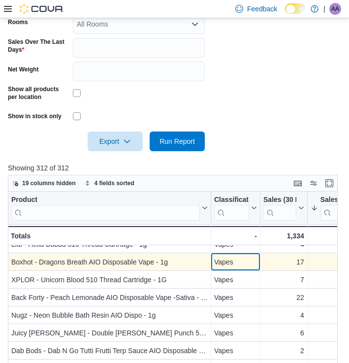
click at [212, 266] on div "Vapes - Classification, column 2, row 28" at bounding box center [235, 262] width 49 height 18
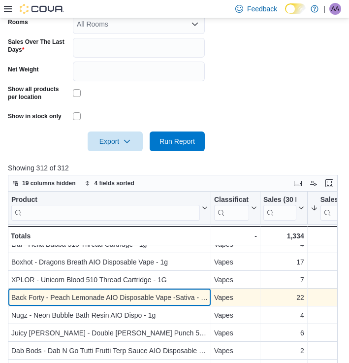
click at [177, 296] on div "Back Forty - Peach Lemonade AIO Disposable Vape -Sativa - 0.95g" at bounding box center [109, 297] width 196 height 12
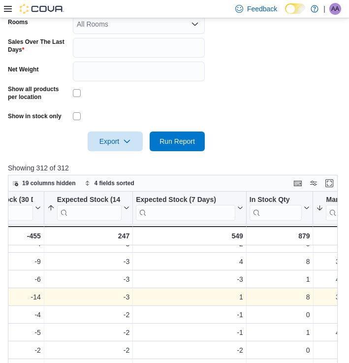
scroll to position [471, 448]
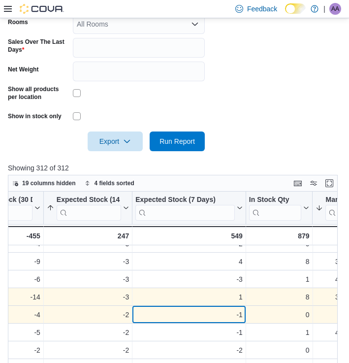
click at [136, 315] on div "-1" at bounding box center [188, 315] width 107 height 12
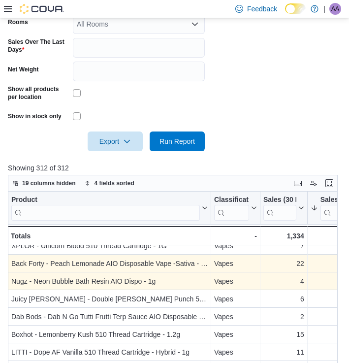
scroll to position [506, 0]
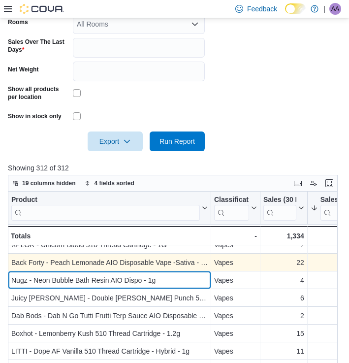
click at [145, 281] on div "Nugz - Neon Bubble Bath Resin AIO Dispo - 1g" at bounding box center [109, 280] width 196 height 12
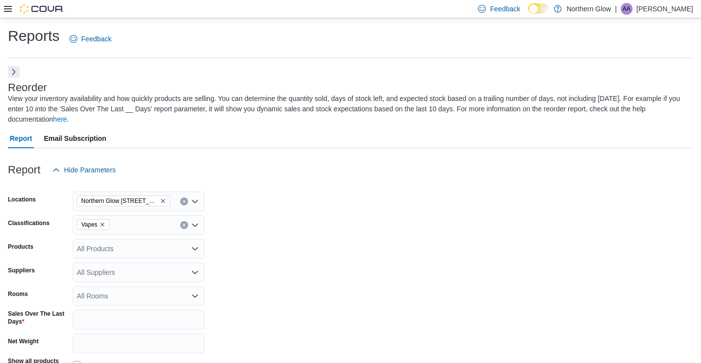
scroll to position [0, 0]
click at [9, 13] on div at bounding box center [34, 9] width 60 height 10
click at [6, 11] on icon at bounding box center [8, 9] width 8 height 6
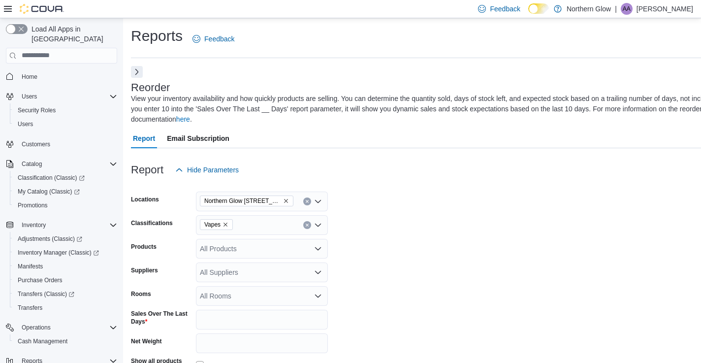
click at [227, 222] on icon "Remove Vapes from selection in this group" at bounding box center [225, 225] width 6 height 6
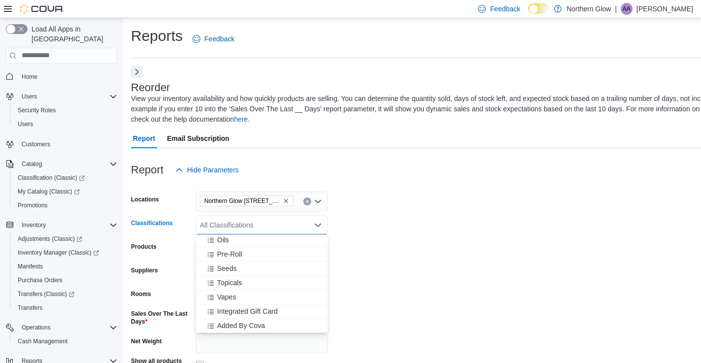
scroll to position [301, 0]
click at [240, 282] on span "Topicals" at bounding box center [229, 283] width 25 height 10
click at [349, 208] on form "Locations [GEOGRAPHIC_DATA] [STREET_ADDRESS][PERSON_NAME] Classifications Topic…" at bounding box center [447, 301] width 632 height 243
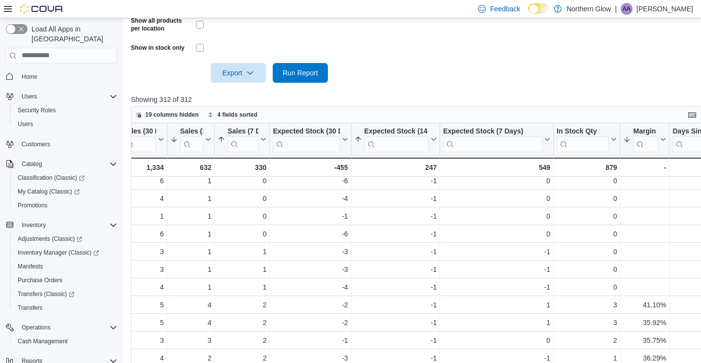
scroll to position [341, 0]
click at [313, 69] on span "Run Report" at bounding box center [300, 71] width 35 height 10
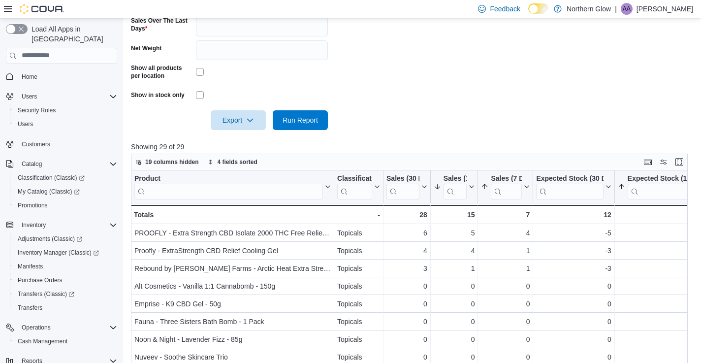
scroll to position [304, 0]
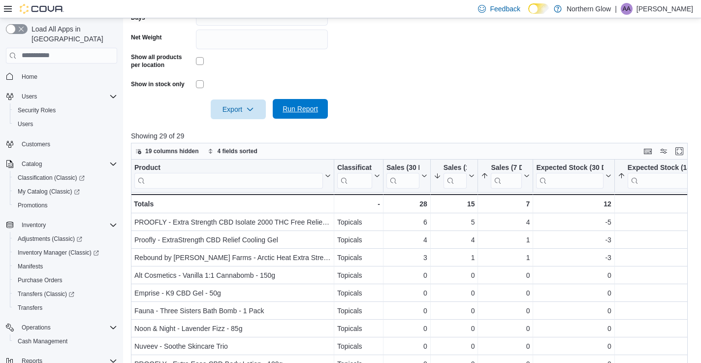
click at [294, 110] on span "Run Report" at bounding box center [300, 109] width 35 height 10
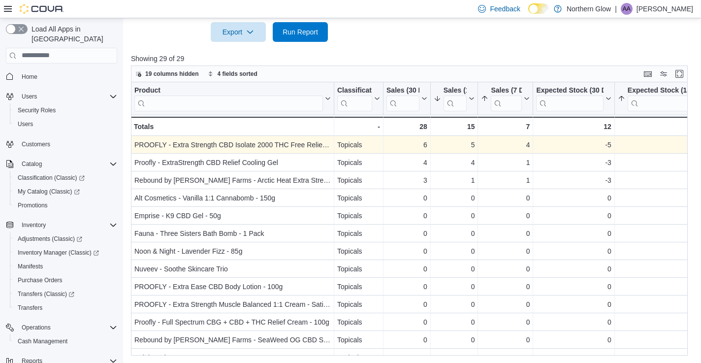
scroll to position [0, 0]
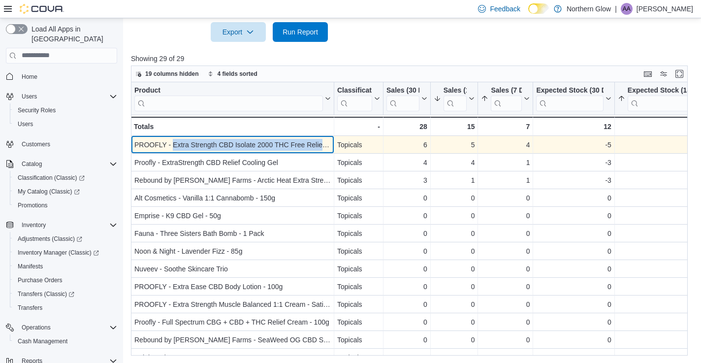
drag, startPoint x: 173, startPoint y: 142, endPoint x: 271, endPoint y: 149, distance: 98.7
click at [271, 149] on div "PROOFLY - Extra Strength CBD Isolate 2000 THC Free Relief Muscle Joint - Sativa…" at bounding box center [232, 145] width 196 height 12
click at [272, 148] on div "PROOFLY - Extra Strength CBD Isolate 2000 THC Free Relief Muscle Joint - Sativa…" at bounding box center [232, 145] width 196 height 12
drag, startPoint x: 272, startPoint y: 145, endPoint x: 173, endPoint y: 147, distance: 99.0
click at [173, 147] on div "PROOFLY - Extra Strength CBD Isolate 2000 THC Free Relief Muscle Joint - Sativa…" at bounding box center [232, 145] width 196 height 12
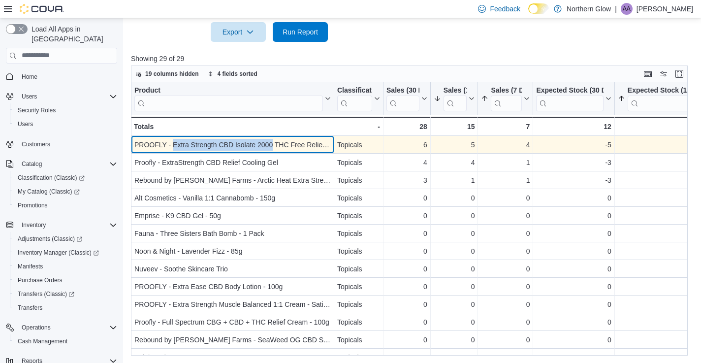
drag, startPoint x: 210, startPoint y: 107, endPoint x: 253, endPoint y: 147, distance: 58.5
click at [253, 147] on div "PROOFLY - Extra Strength CBD Isolate 2000 THC Free Relief Muscle Joint - Sativa…" at bounding box center [232, 145] width 196 height 12
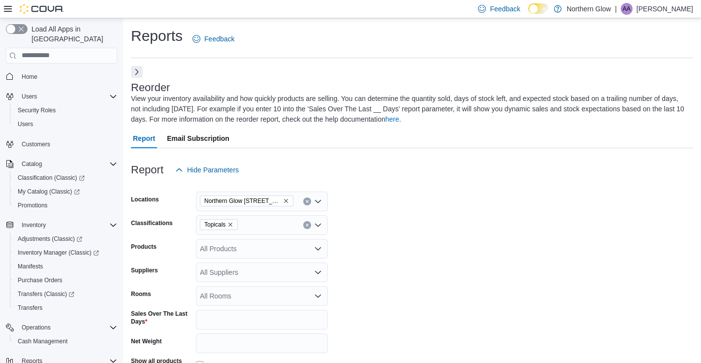
click at [233, 224] on icon "Remove Topicals from selection in this group" at bounding box center [230, 225] width 6 height 6
type input "*"
type input "****"
click at [235, 240] on span "Vapes" at bounding box center [226, 241] width 19 height 10
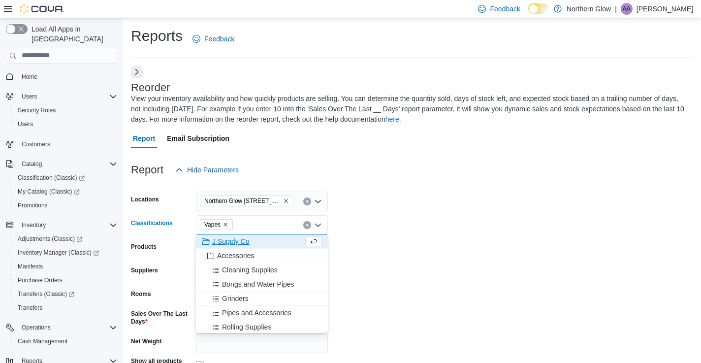
click at [349, 218] on form "Locations [GEOGRAPHIC_DATA] [STREET_ADDRESS][PERSON_NAME] Classifications Vapes…" at bounding box center [412, 301] width 562 height 243
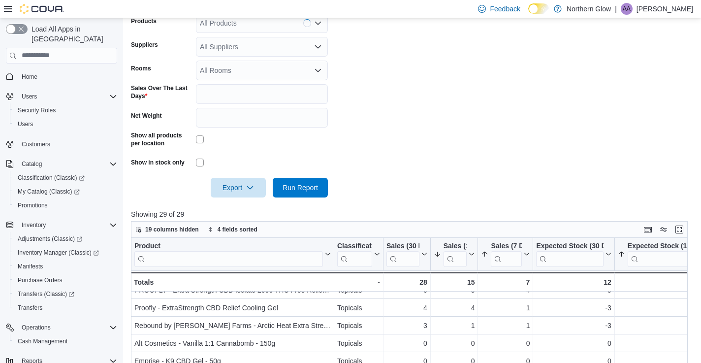
scroll to position [321, 0]
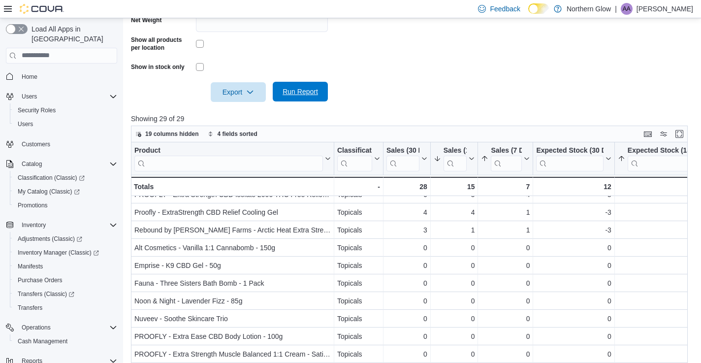
click at [293, 90] on span "Run Report" at bounding box center [300, 92] width 35 height 10
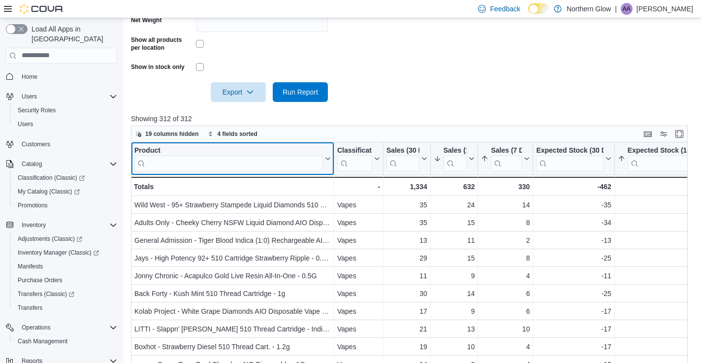
click at [275, 153] on div "Product" at bounding box center [228, 150] width 189 height 9
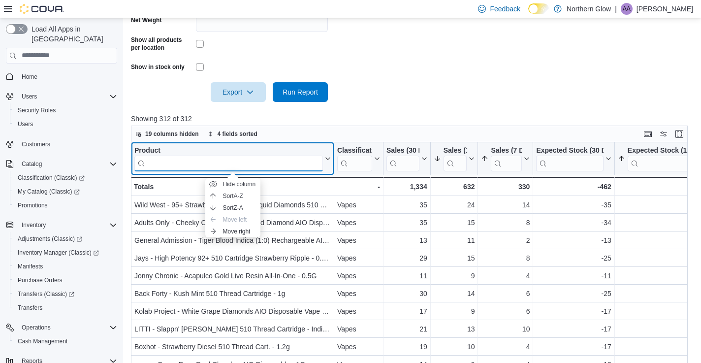
click at [272, 160] on input "search" at bounding box center [228, 163] width 189 height 16
type input "**********"
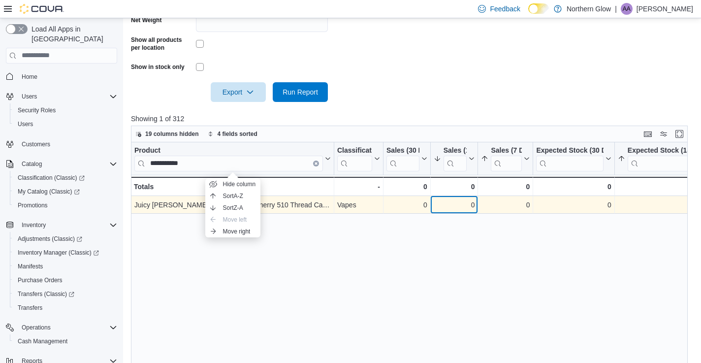
click at [349, 202] on div "0" at bounding box center [454, 205] width 41 height 12
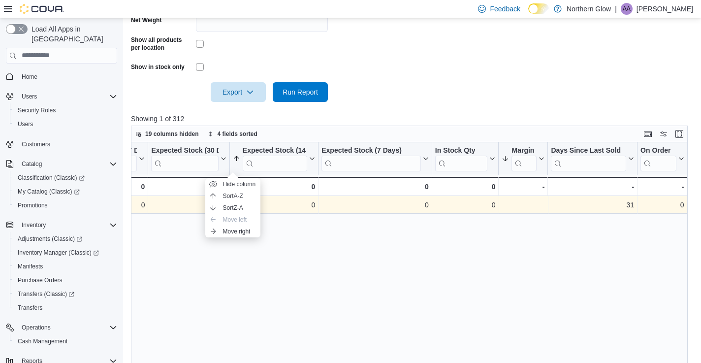
scroll to position [0, 385]
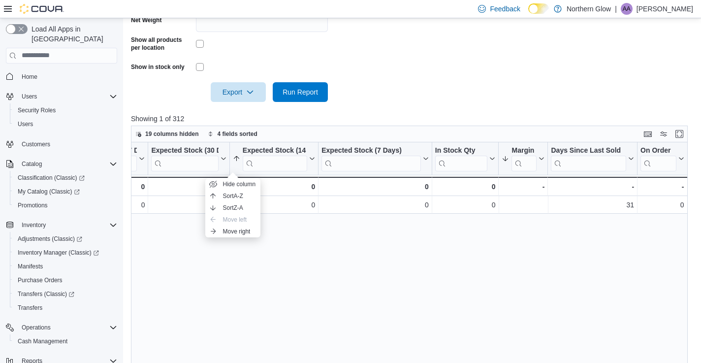
click at [186, 259] on div "**********" at bounding box center [409, 278] width 557 height 273
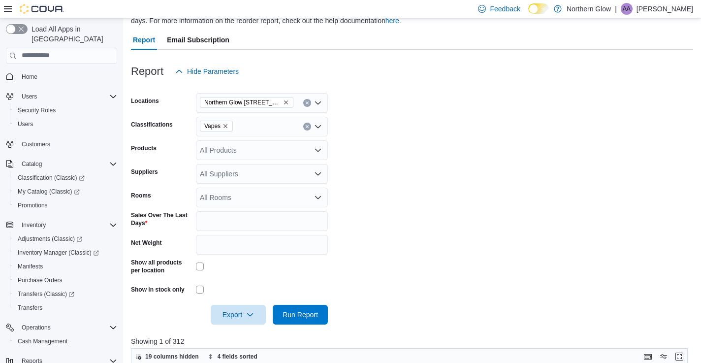
scroll to position [59, 0]
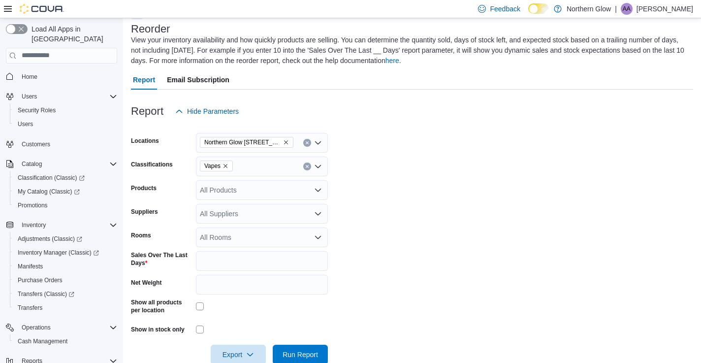
click at [224, 165] on icon "Remove Vapes from selection in this group" at bounding box center [225, 166] width 6 height 6
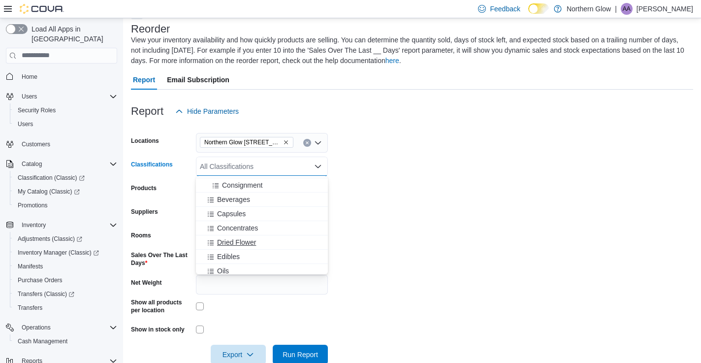
scroll to position [211, 0]
click at [255, 210] on div "Capsules" at bounding box center [262, 214] width 120 height 10
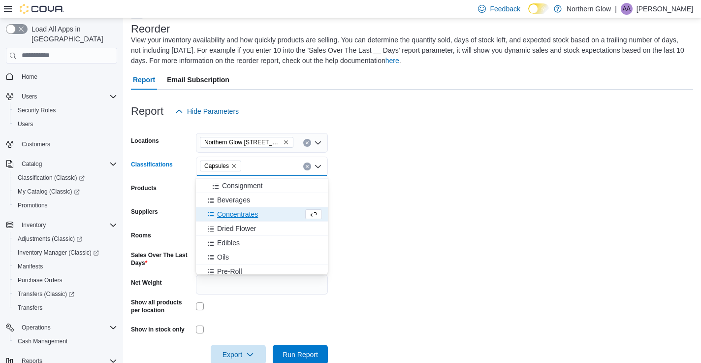
click at [233, 163] on icon "Remove Capsules from selection in this group" at bounding box center [234, 166] width 6 height 6
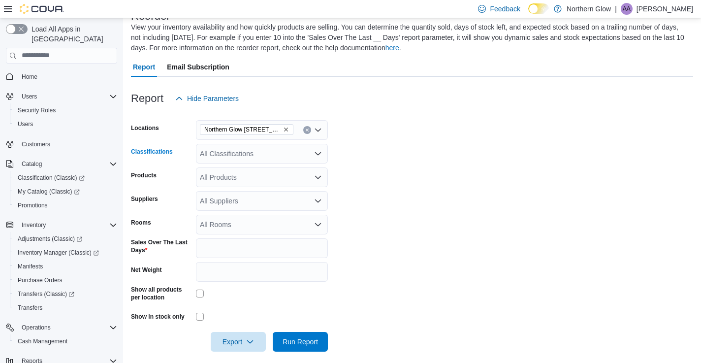
scroll to position [67, 0]
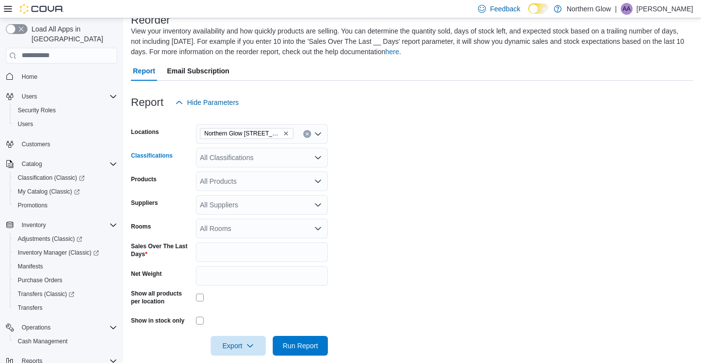
click at [274, 159] on div "All Classifications Combo box. Selected. Combo box input. All Classifications. …" at bounding box center [262, 158] width 132 height 20
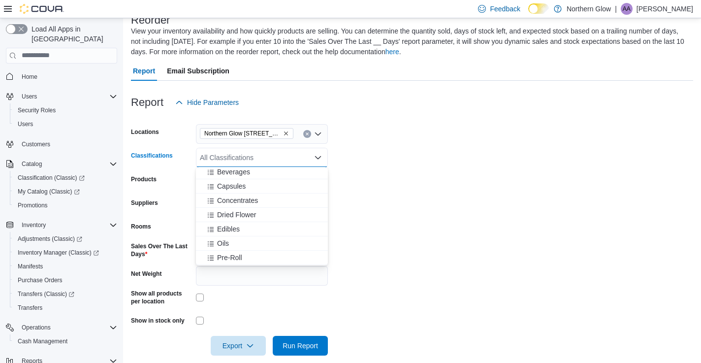
scroll to position [232, 0]
click at [248, 200] on span "Concentrates" at bounding box center [237, 199] width 41 height 10
click at [349, 213] on form "Locations [GEOGRAPHIC_DATA] [STREET_ADDRESS][PERSON_NAME] Classifications Conce…" at bounding box center [412, 233] width 562 height 243
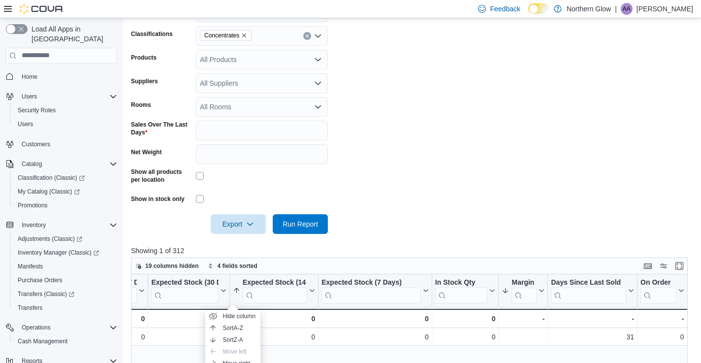
scroll to position [190, 0]
click at [312, 214] on span "Run Report" at bounding box center [300, 223] width 43 height 20
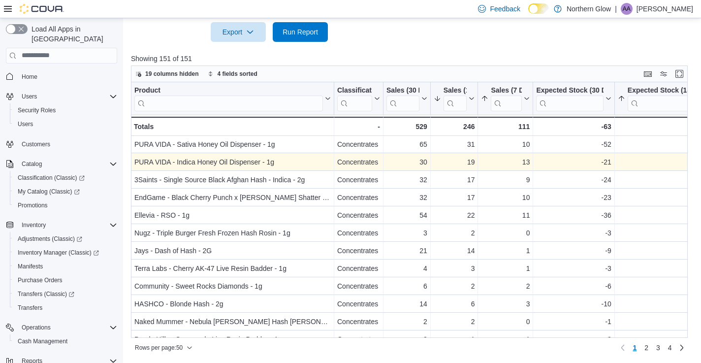
scroll to position [0, 0]
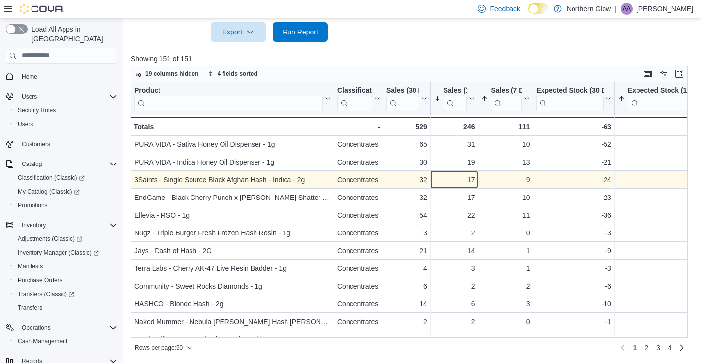
click at [349, 172] on div "17 - Sales (14 Days), column 4, row 3" at bounding box center [455, 180] width 48 height 18
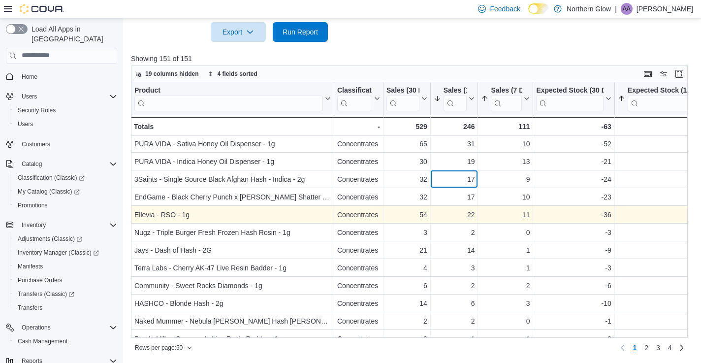
scroll to position [1, 0]
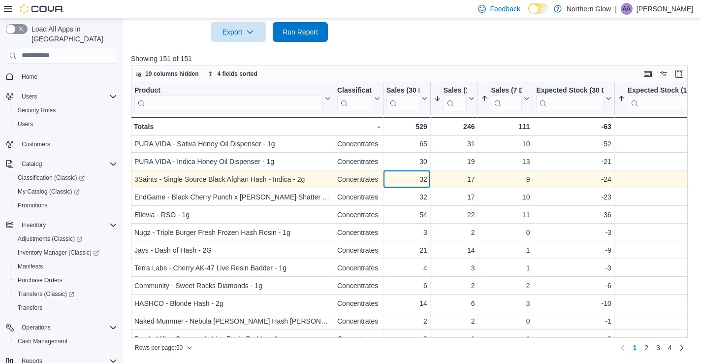
click at [349, 177] on div "32" at bounding box center [406, 179] width 41 height 12
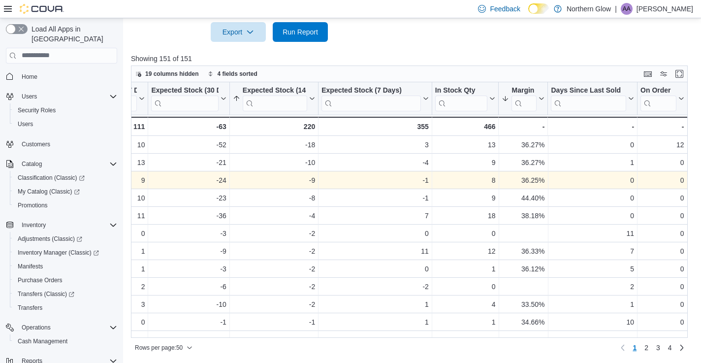
scroll to position [0, 385]
click at [349, 186] on div "8 - In Stock Qty, column 9, row 3" at bounding box center [465, 180] width 67 height 18
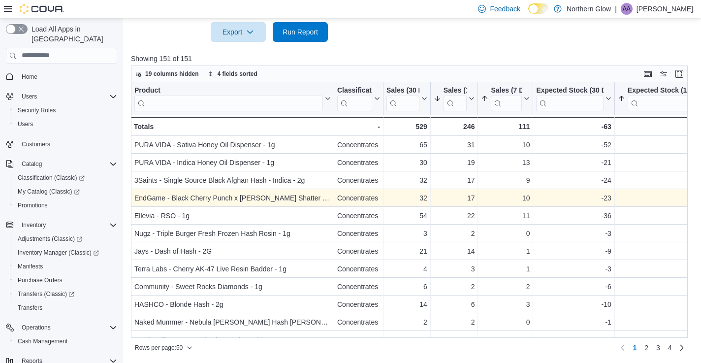
scroll to position [0, 0]
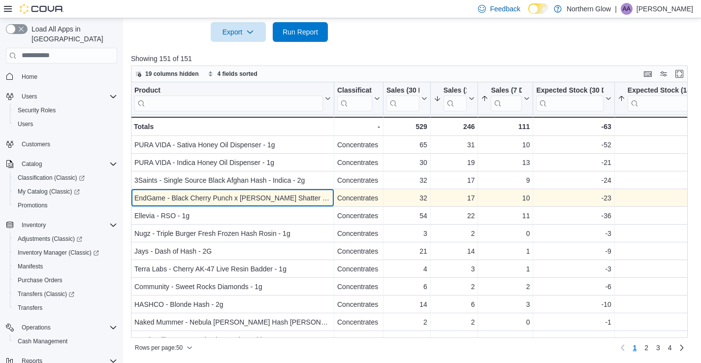
click at [279, 204] on div "EndGame - Black Cherry Punch x [PERSON_NAME] Shatter - 1g - Product, column 1, …" at bounding box center [232, 198] width 203 height 18
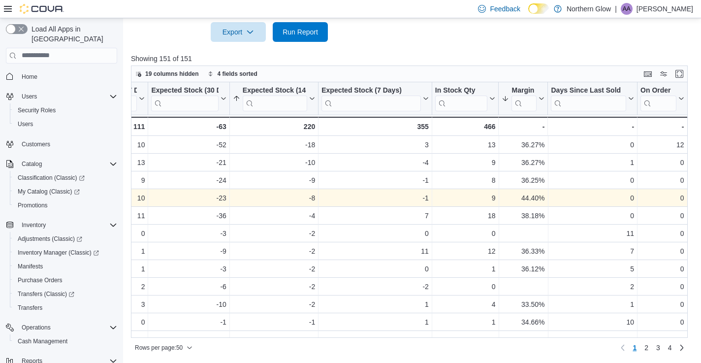
scroll to position [0, 385]
click at [349, 99] on div at bounding box center [432, 98] width 8 height 32
click at [349, 98] on icon at bounding box center [425, 98] width 8 height 6
click at [349, 137] on span "Sort Low-High" at bounding box center [381, 136] width 37 height 8
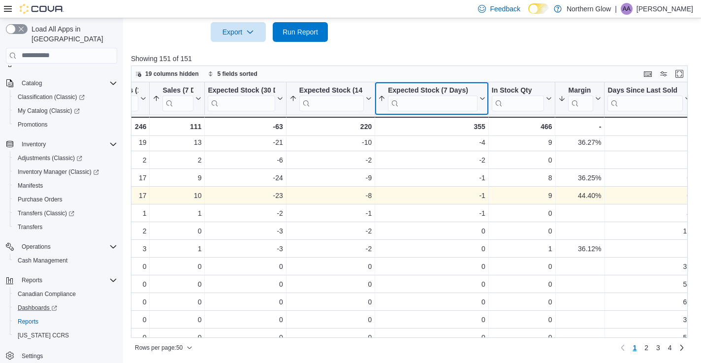
scroll to position [81, 0]
click at [30, 317] on span "Reports" at bounding box center [28, 321] width 21 height 8
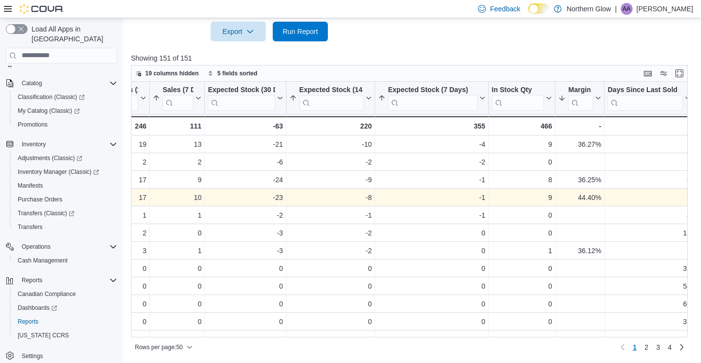
scroll to position [381, 0]
click at [38, 256] on span "Cash Management" at bounding box center [43, 260] width 50 height 8
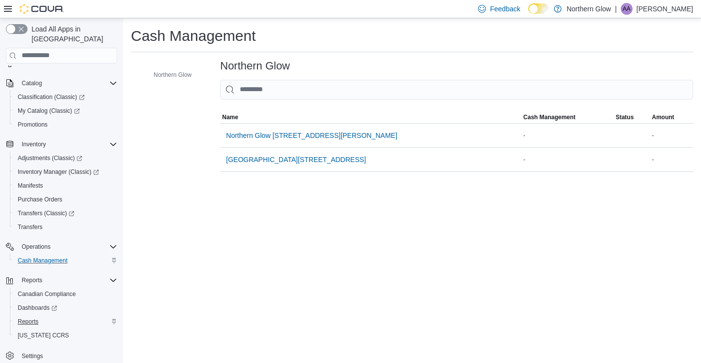
click at [21, 317] on span "Reports" at bounding box center [28, 321] width 21 height 8
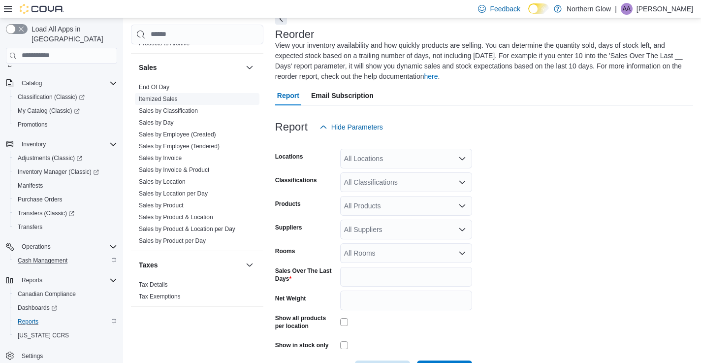
scroll to position [618, 0]
click at [155, 86] on link "End Of Day" at bounding box center [154, 87] width 31 height 7
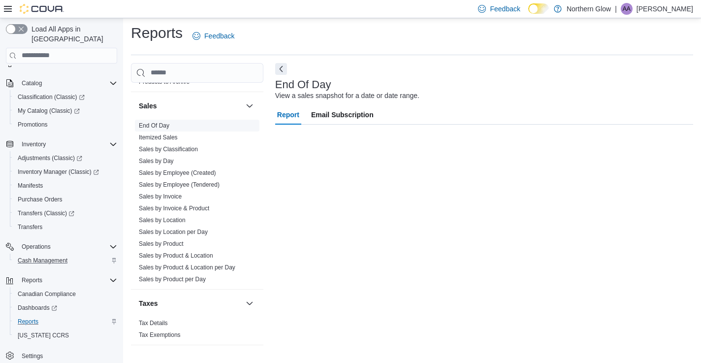
scroll to position [2, 0]
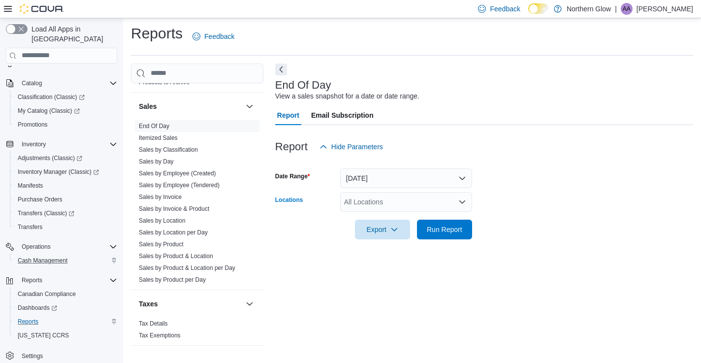
click at [349, 196] on div "All Locations" at bounding box center [406, 202] width 132 height 20
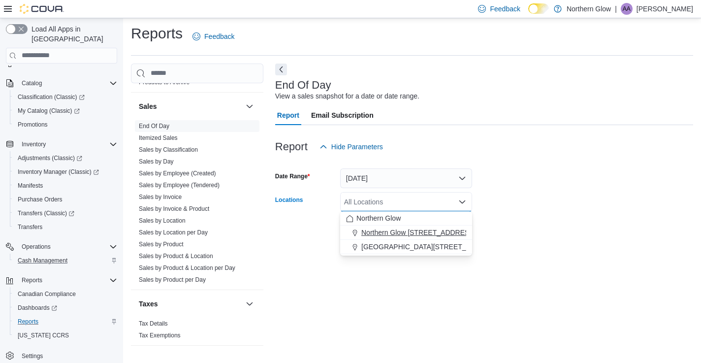
click at [349, 231] on span "Northern Glow [STREET_ADDRESS][PERSON_NAME]" at bounding box center [446, 232] width 171 height 10
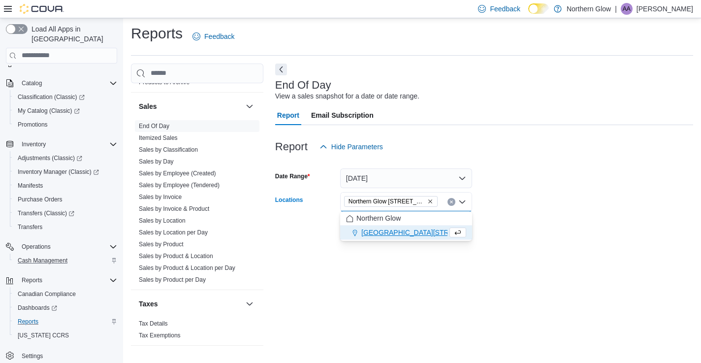
click at [349, 215] on div at bounding box center [484, 216] width 418 height 8
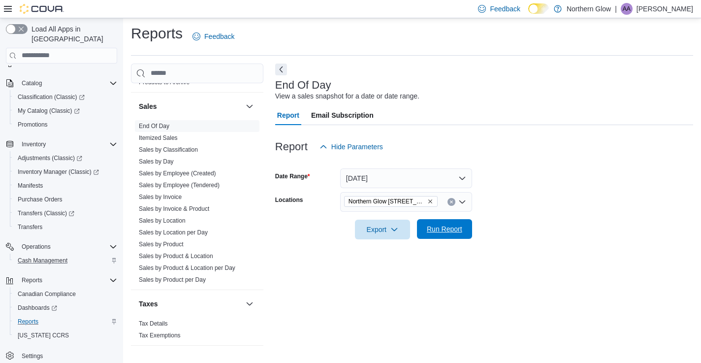
click at [349, 226] on span "Run Report" at bounding box center [444, 229] width 35 height 10
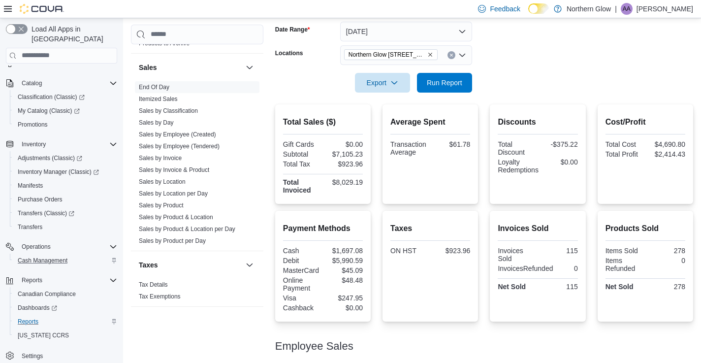
scroll to position [28, 0]
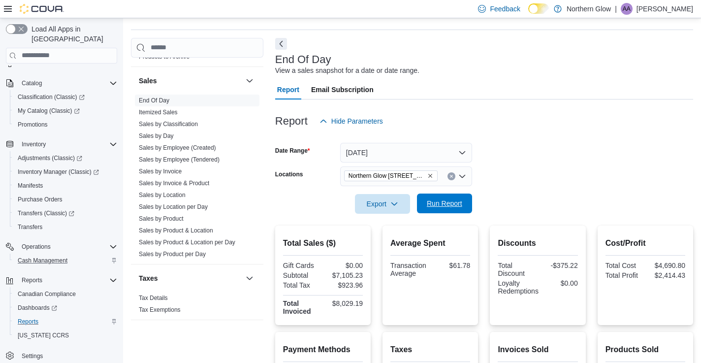
click at [349, 209] on span "Run Report" at bounding box center [444, 203] width 43 height 20
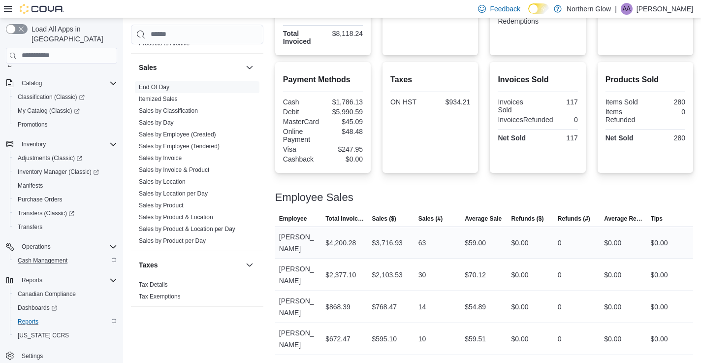
scroll to position [297, 0]
click at [349, 239] on div "$3,716.93" at bounding box center [387, 243] width 31 height 12
click at [349, 194] on div "Employee Sales" at bounding box center [484, 198] width 418 height 12
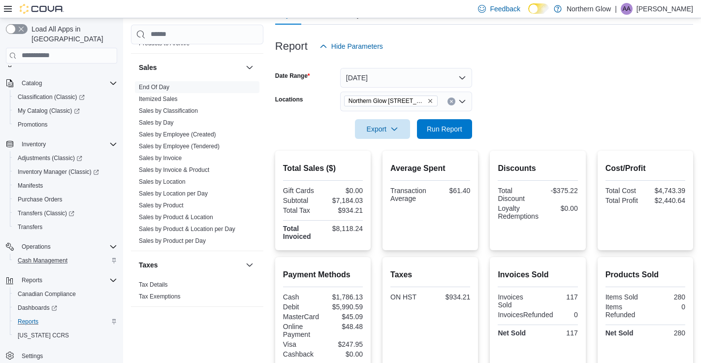
scroll to position [100, 0]
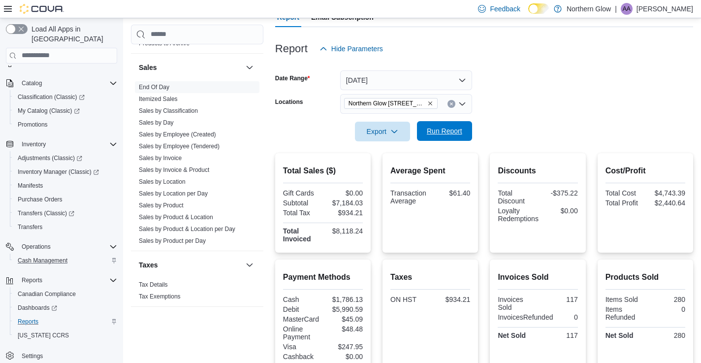
click at [349, 133] on span "Run Report" at bounding box center [444, 131] width 35 height 10
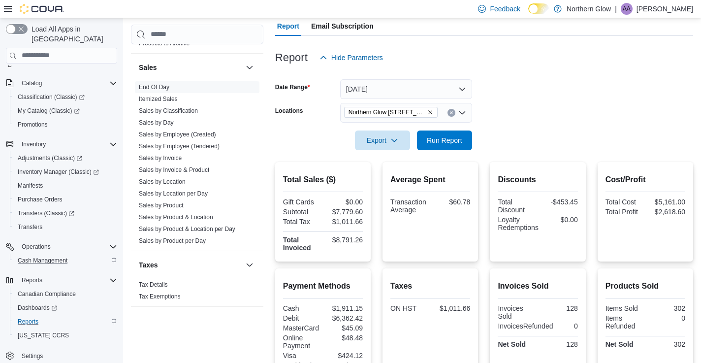
scroll to position [73, 0]
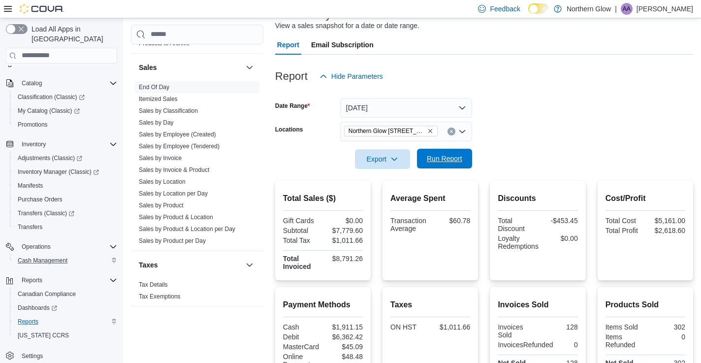
click at [349, 158] on span "Run Report" at bounding box center [444, 159] width 35 height 10
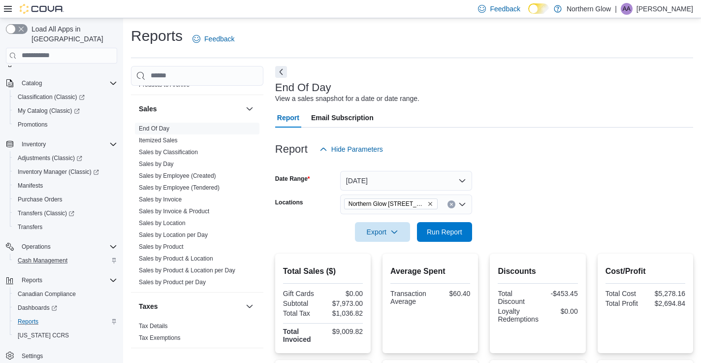
scroll to position [0, 0]
click at [349, 234] on span "Run Report" at bounding box center [444, 231] width 35 height 10
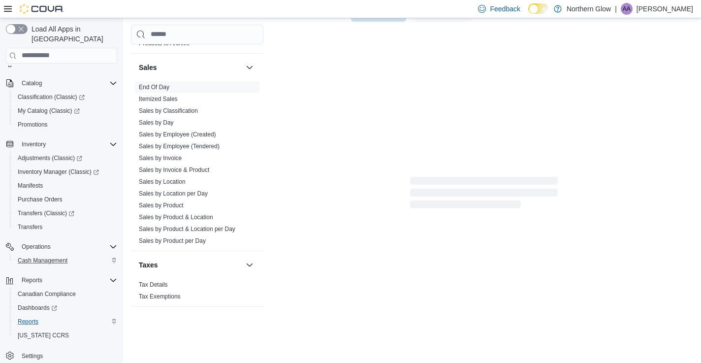
scroll to position [220, 0]
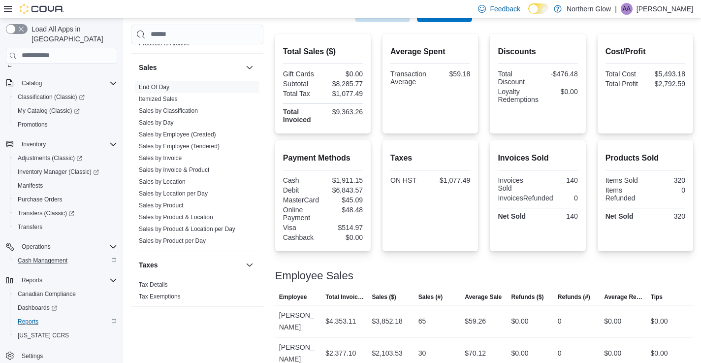
click at [349, 286] on div at bounding box center [484, 286] width 418 height 8
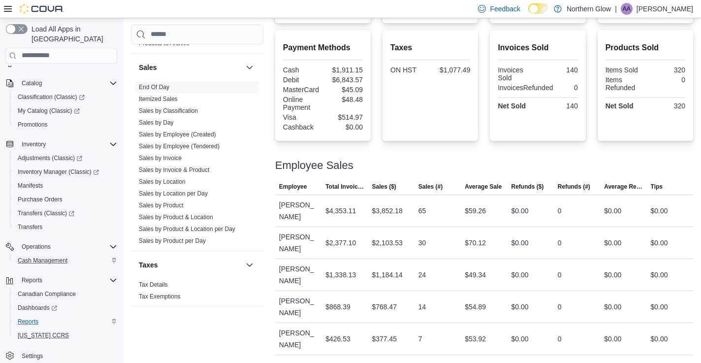
scroll to position [329, 0]
click at [35, 168] on span "Inventory Manager (Classic)" at bounding box center [58, 172] width 81 height 8
